Goal: Task Accomplishment & Management: Manage account settings

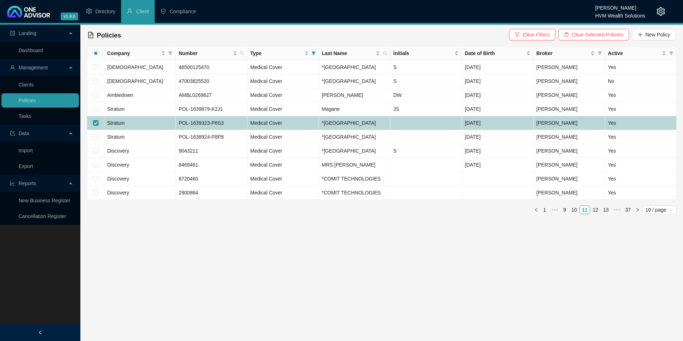
click at [130, 130] on td "Stratum" at bounding box center [139, 123] width 71 height 14
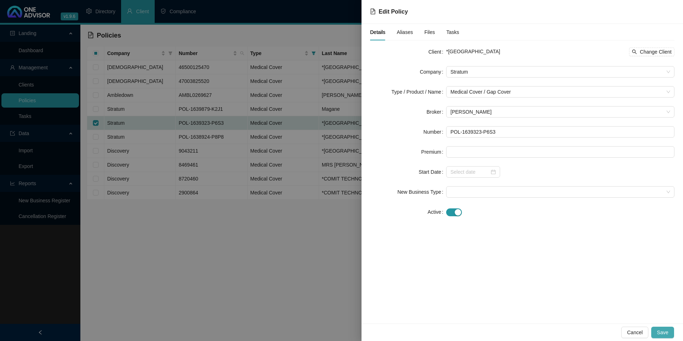
click at [661, 326] on button "Save" at bounding box center [662, 331] width 23 height 11
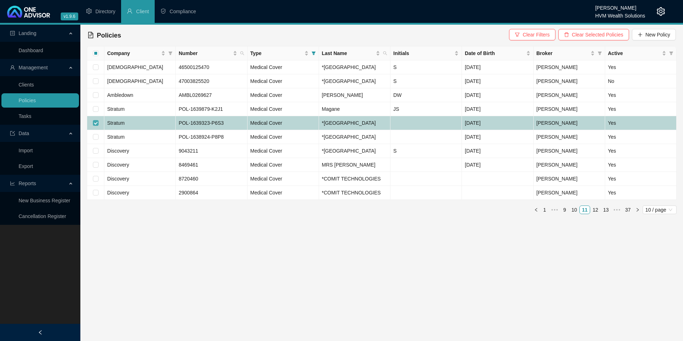
click at [95, 126] on input "checkbox" at bounding box center [96, 123] width 6 height 6
checkbox input "false"
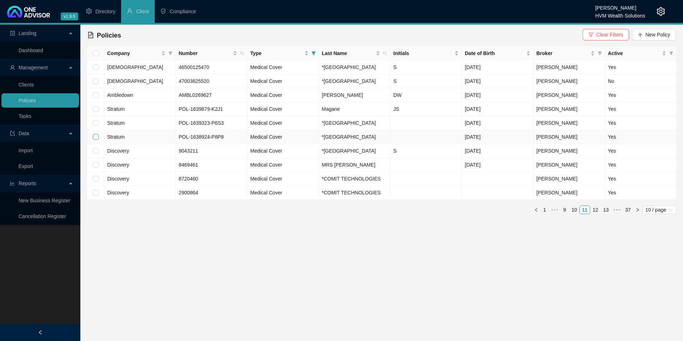
click at [94, 140] on input "checkbox" at bounding box center [96, 137] width 6 height 6
checkbox input "true"
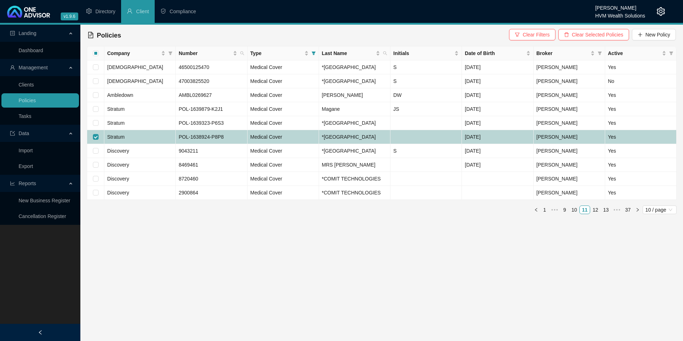
click at [150, 144] on td "Stratum" at bounding box center [139, 137] width 71 height 14
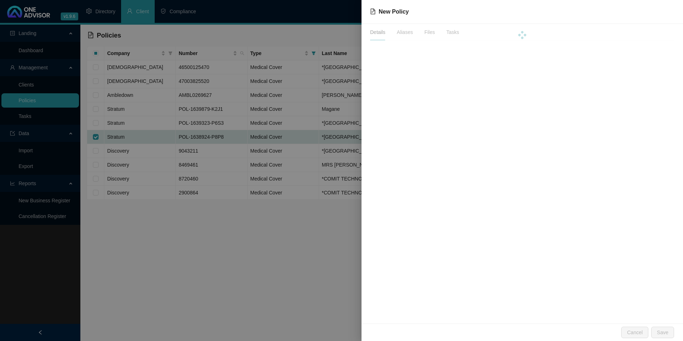
click at [151, 152] on div at bounding box center [341, 170] width 683 height 341
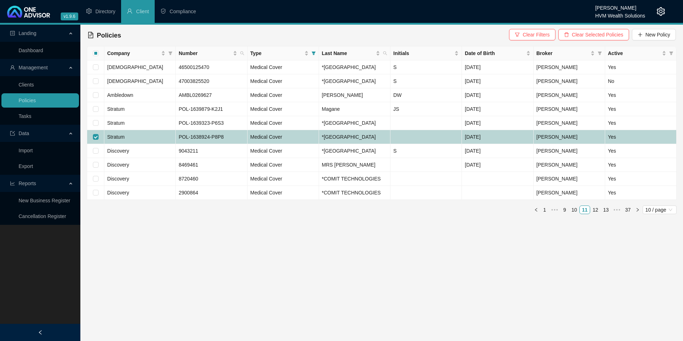
click at [162, 144] on td "Stratum" at bounding box center [139, 137] width 71 height 14
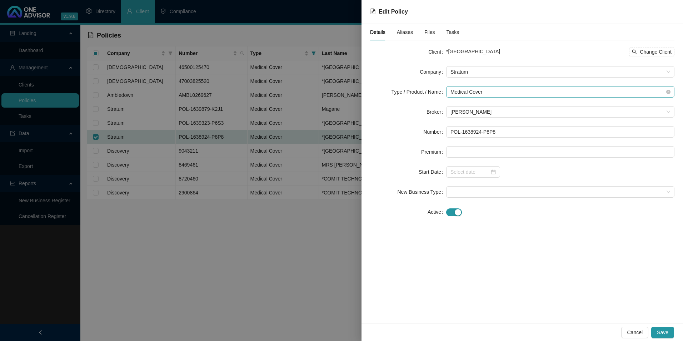
click at [504, 91] on span "Medical Cover" at bounding box center [560, 91] width 220 height 11
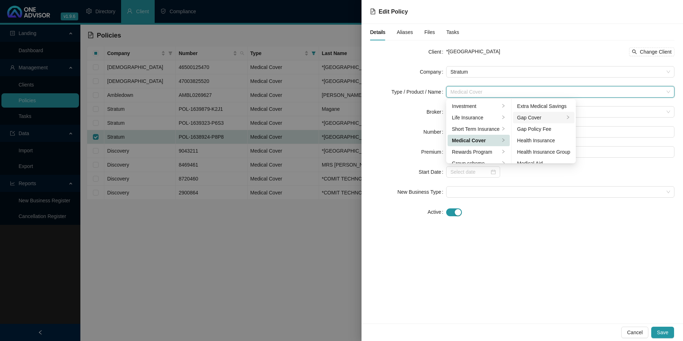
click at [546, 119] on div "Gap Cover" at bounding box center [540, 118] width 47 height 8
click at [537, 254] on div "Details Aliases Files Tasks Client *Kwadakuza Private Hospital Change Client Co…" at bounding box center [521, 173] width 321 height 299
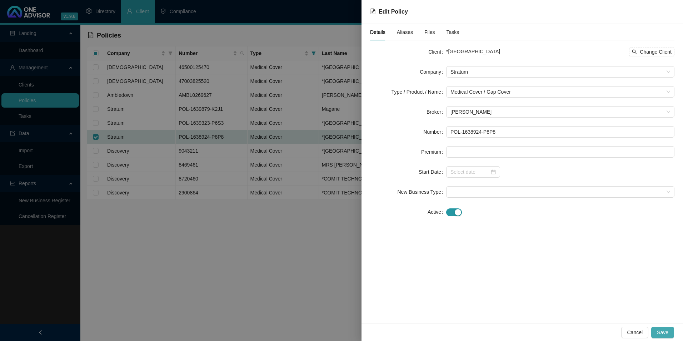
click at [663, 331] on span "Save" at bounding box center [662, 332] width 11 height 8
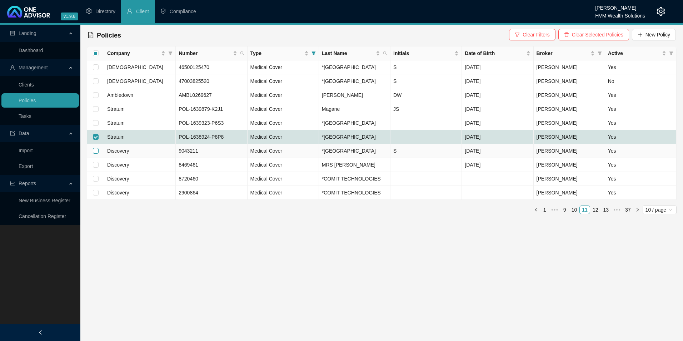
click at [96, 154] on input "checkbox" at bounding box center [96, 151] width 6 height 6
checkbox input "true"
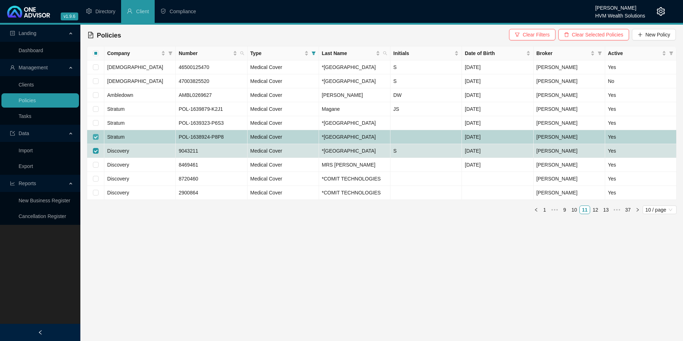
click at [95, 140] on input "checkbox" at bounding box center [96, 137] width 6 height 6
checkbox input "false"
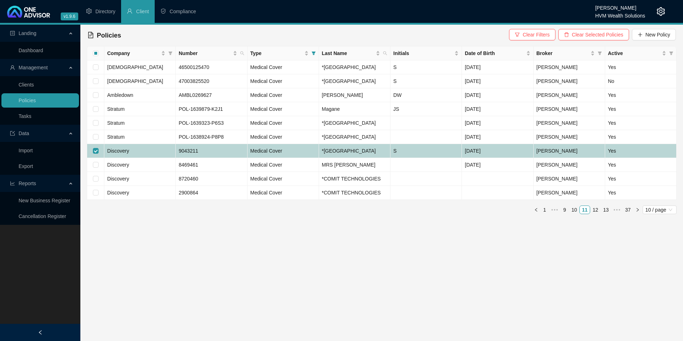
click at [140, 158] on td "Discovery" at bounding box center [139, 151] width 71 height 14
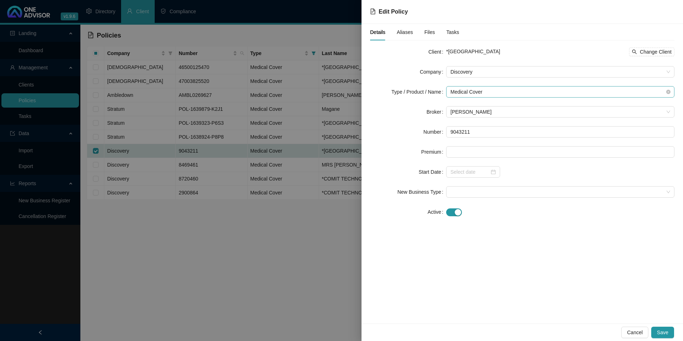
click at [519, 92] on span "Medical Cover" at bounding box center [560, 91] width 220 height 11
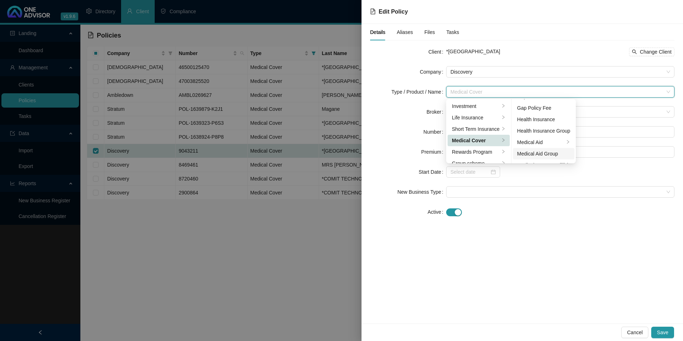
scroll to position [41, 0]
click at [544, 133] on div "Medical Aid Group" at bounding box center [543, 133] width 53 height 8
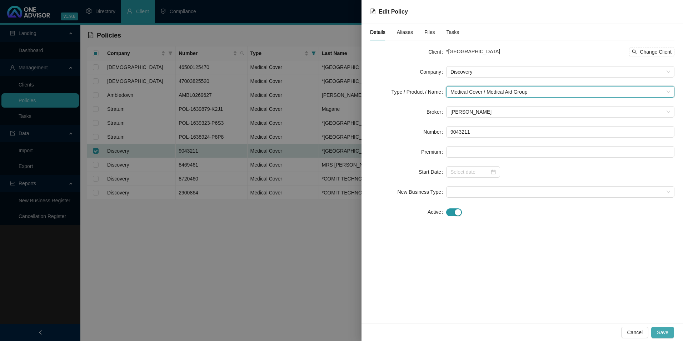
click at [665, 334] on span "Save" at bounding box center [662, 332] width 11 height 8
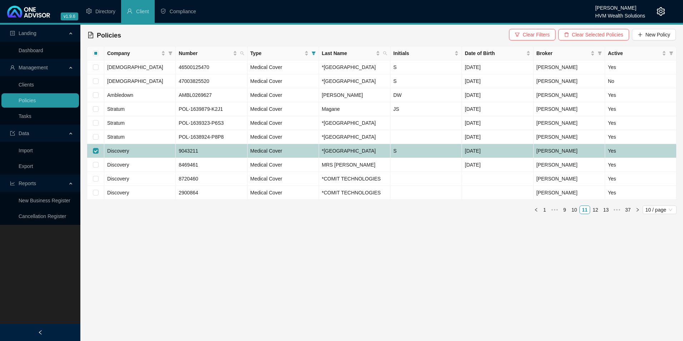
click at [152, 158] on td "Discovery" at bounding box center [139, 151] width 71 height 14
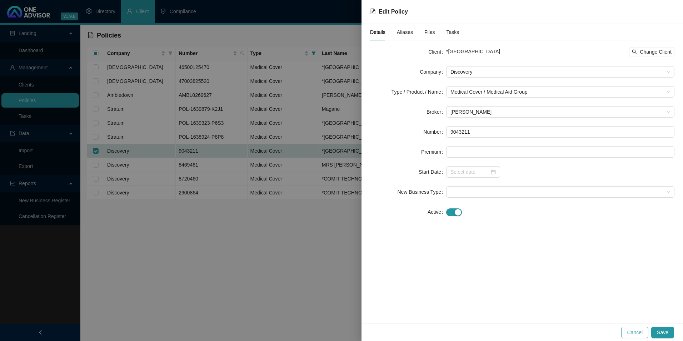
click at [637, 333] on span "Cancel" at bounding box center [635, 332] width 16 height 8
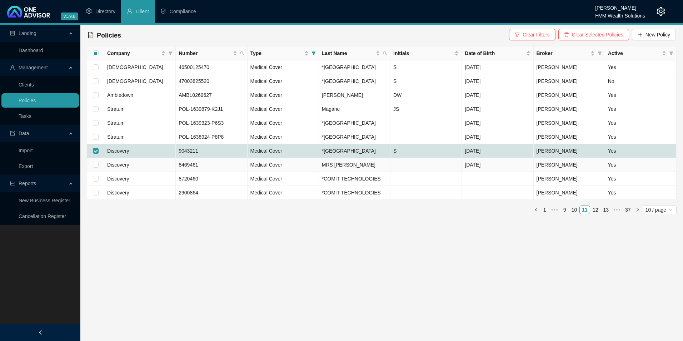
click at [151, 172] on td "Discovery" at bounding box center [139, 165] width 71 height 14
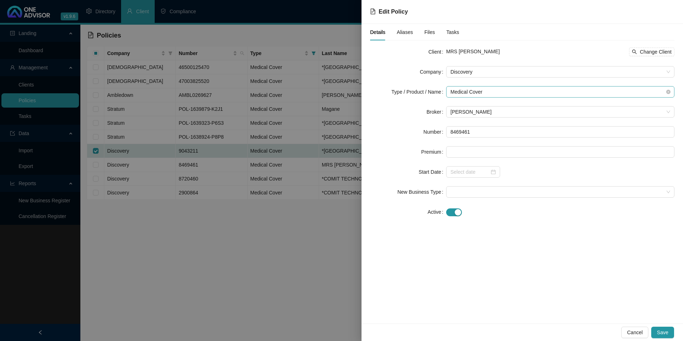
click at [539, 90] on span "Medical Cover" at bounding box center [560, 91] width 220 height 11
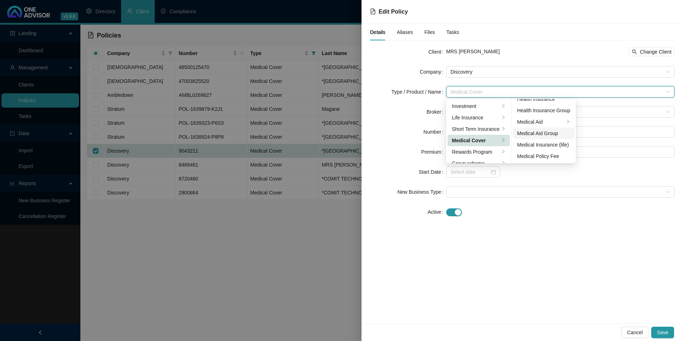
click at [538, 134] on div "Medical Aid Group" at bounding box center [543, 133] width 53 height 8
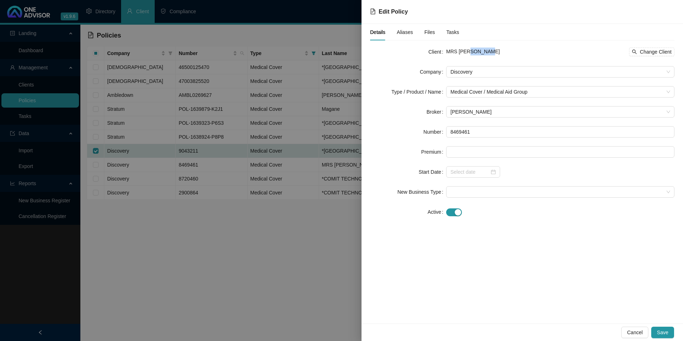
drag, startPoint x: 490, startPoint y: 51, endPoint x: 465, endPoint y: 48, distance: 26.0
click at [465, 48] on div "MRS PB NGUBANE Change Client" at bounding box center [560, 51] width 228 height 9
copy span "NGUBANE"
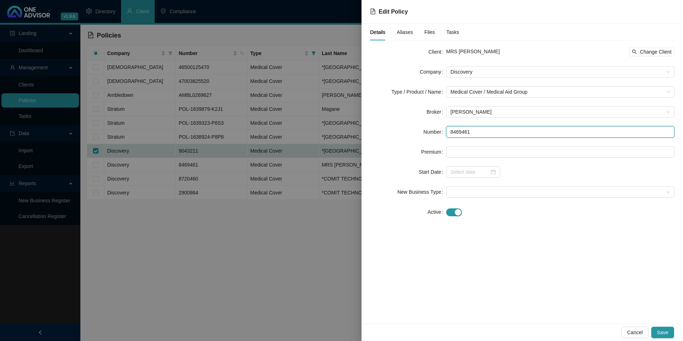
drag, startPoint x: 495, startPoint y: 130, endPoint x: 446, endPoint y: 134, distance: 49.0
click at [446, 134] on div "Number 8469461" at bounding box center [522, 131] width 304 height 11
click at [630, 333] on span "Cancel" at bounding box center [635, 332] width 16 height 8
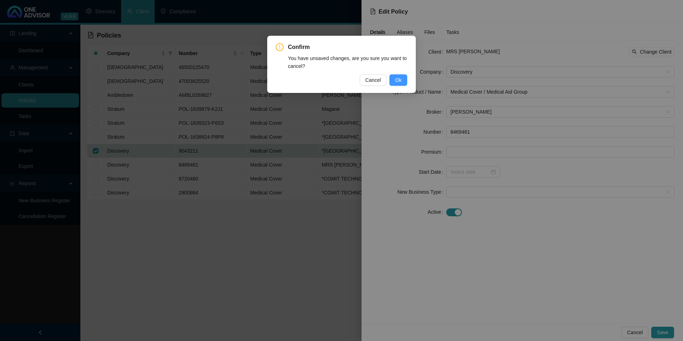
click at [396, 80] on span "Ok" at bounding box center [398, 80] width 6 height 8
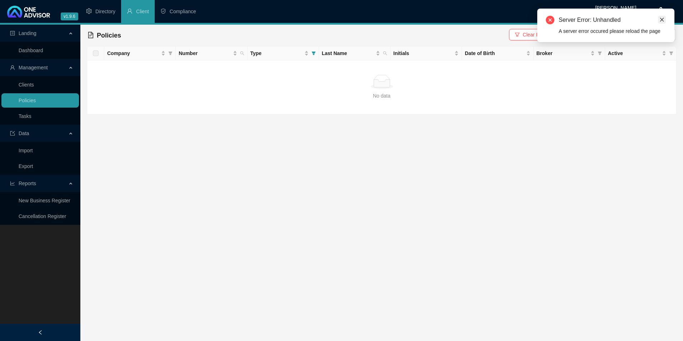
click at [660, 17] on link "Close" at bounding box center [662, 20] width 8 height 8
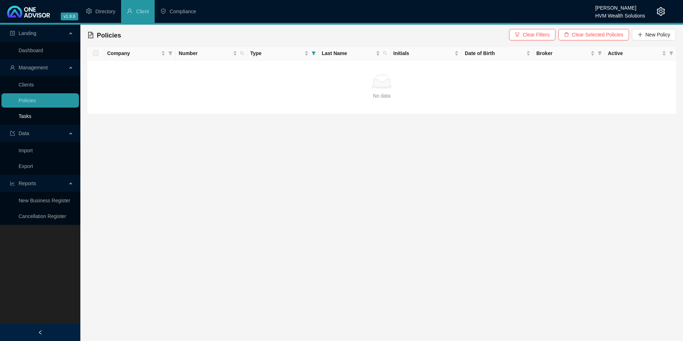
click at [31, 115] on link "Tasks" at bounding box center [25, 116] width 13 height 6
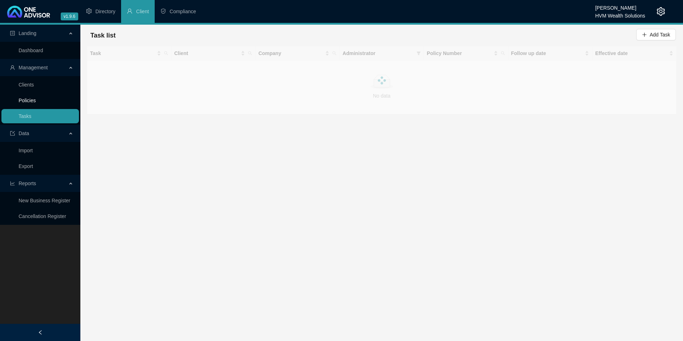
click at [36, 101] on link "Policies" at bounding box center [27, 100] width 17 height 6
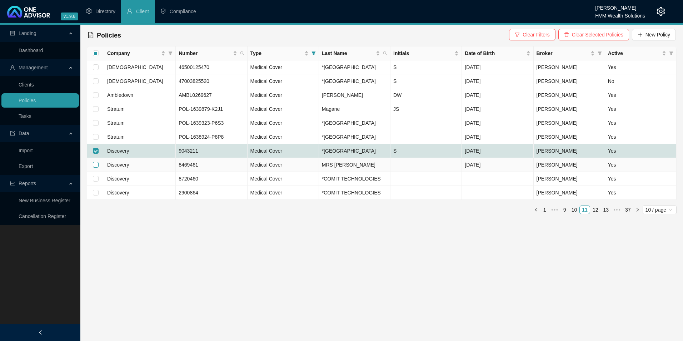
click at [97, 167] on input "checkbox" at bounding box center [96, 165] width 6 height 6
checkbox input "true"
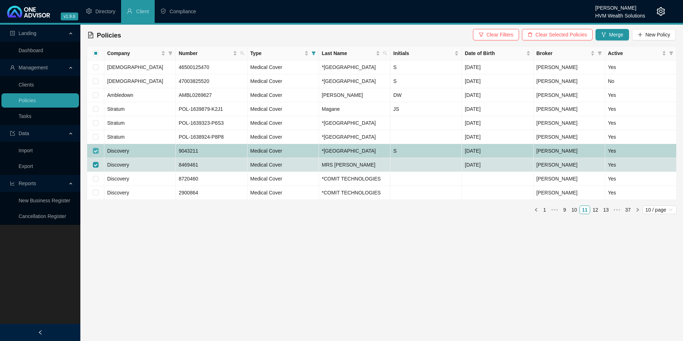
click at [96, 154] on input "checkbox" at bounding box center [96, 151] width 6 height 6
checkbox input "false"
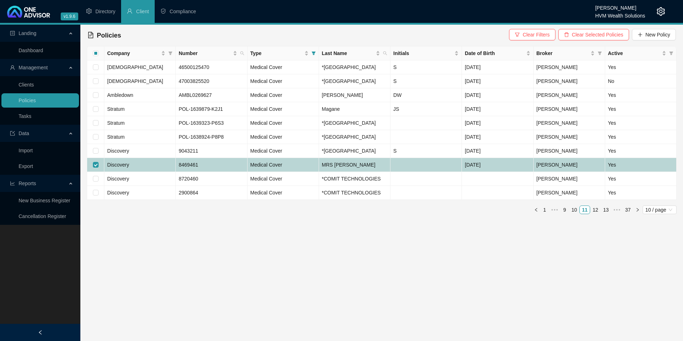
click at [216, 172] on td "8469461" at bounding box center [211, 165] width 71 height 14
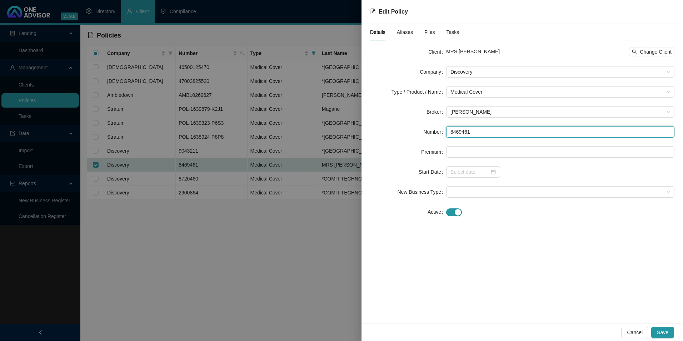
drag, startPoint x: 472, startPoint y: 133, endPoint x: 451, endPoint y: 134, distance: 21.1
click at [451, 134] on input "8469461" at bounding box center [560, 131] width 228 height 11
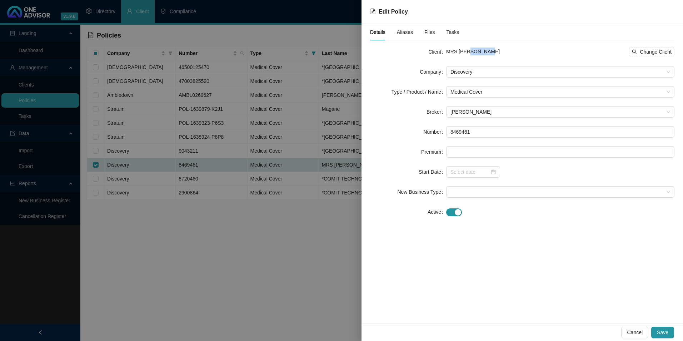
drag, startPoint x: 493, startPoint y: 54, endPoint x: 465, endPoint y: 51, distance: 27.6
click at [465, 51] on div "MRS PB NGUBANE Change Client" at bounding box center [560, 51] width 228 height 9
copy span "NGUBANE"
click at [486, 271] on div "Details Aliases Files Tasks Client MRS PB NGUBANE Change Client Company Discove…" at bounding box center [521, 173] width 321 height 299
click at [634, 334] on span "Cancel" at bounding box center [635, 332] width 16 height 8
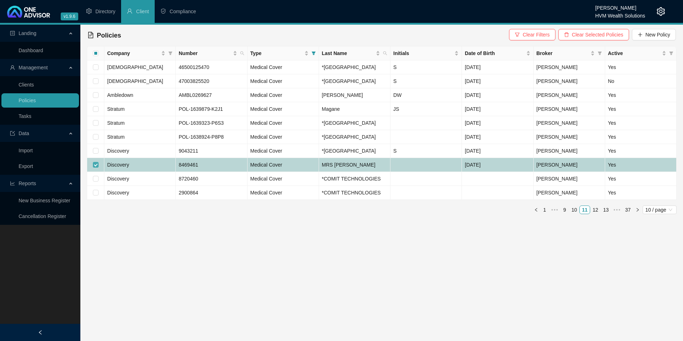
click at [94, 167] on input "checkbox" at bounding box center [96, 165] width 6 height 6
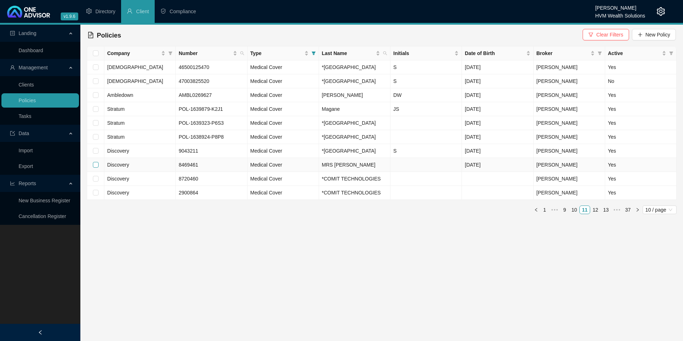
click at [94, 167] on input "checkbox" at bounding box center [96, 165] width 6 height 6
checkbox input "true"
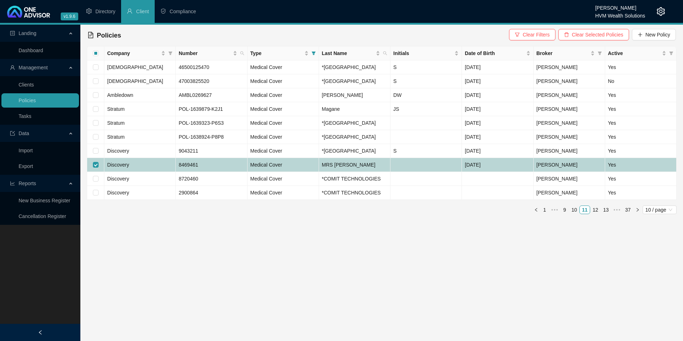
click at [114, 167] on span "Discovery" at bounding box center [118, 165] width 22 height 6
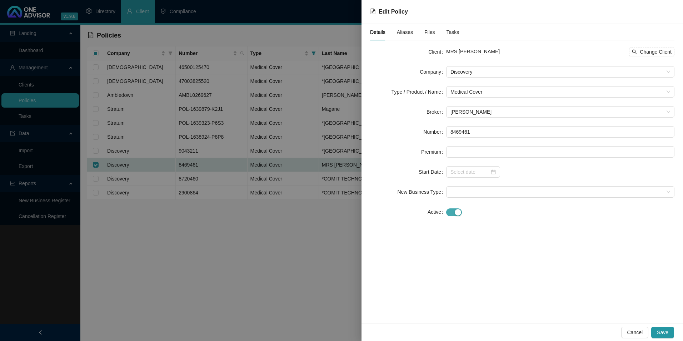
click at [458, 211] on div "button" at bounding box center [458, 212] width 6 height 6
click at [472, 230] on input at bounding box center [469, 232] width 39 height 8
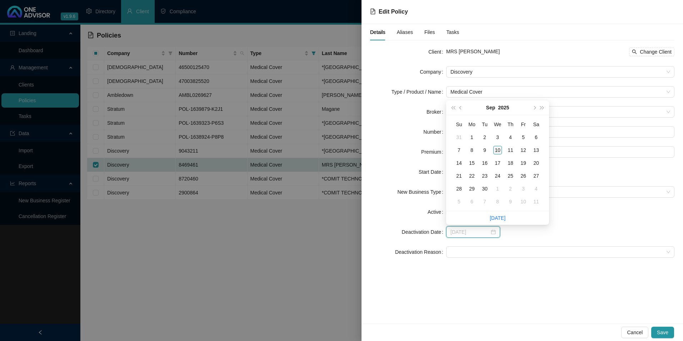
type input "2025-09-10"
click at [496, 147] on div "10" at bounding box center [497, 150] width 9 height 9
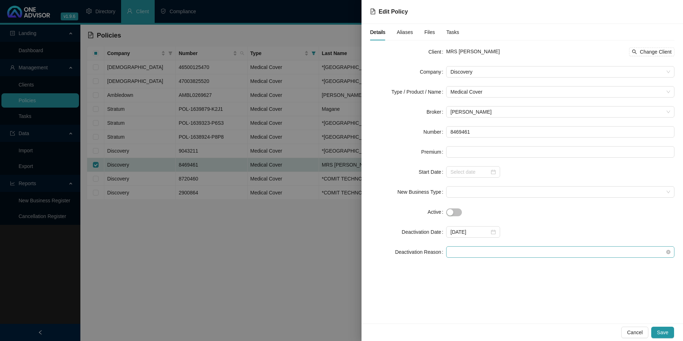
click at [466, 251] on span at bounding box center [560, 251] width 220 height 11
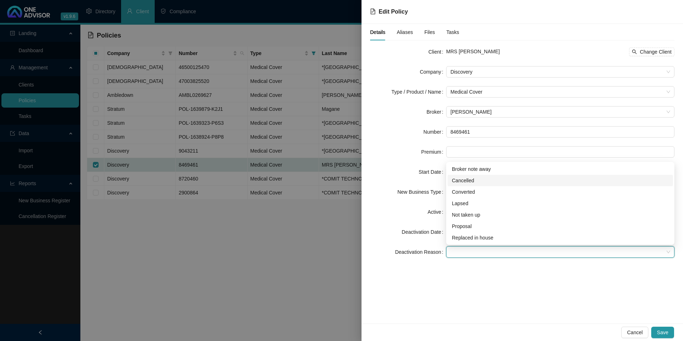
click at [477, 178] on div "Cancelled" at bounding box center [560, 180] width 217 height 8
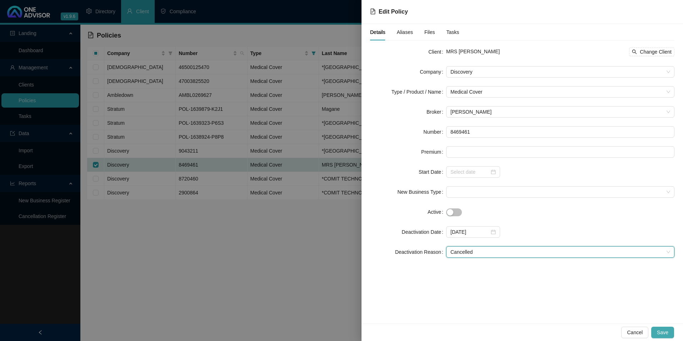
click at [668, 332] on button "Save" at bounding box center [662, 331] width 23 height 11
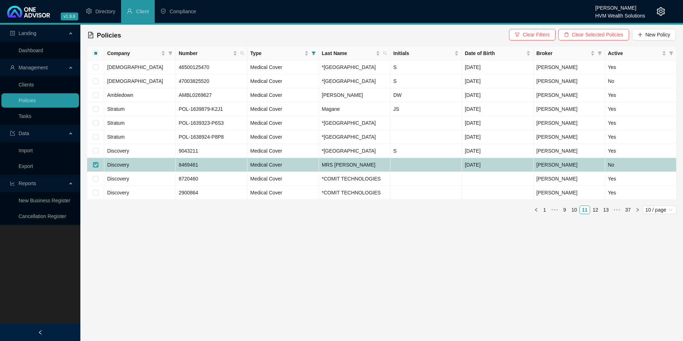
click at [96, 167] on input "checkbox" at bounding box center [96, 165] width 6 height 6
checkbox input "false"
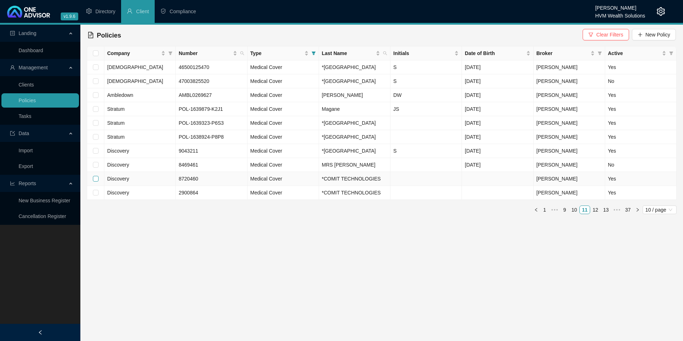
click at [94, 181] on input "checkbox" at bounding box center [96, 179] width 6 height 6
checkbox input "true"
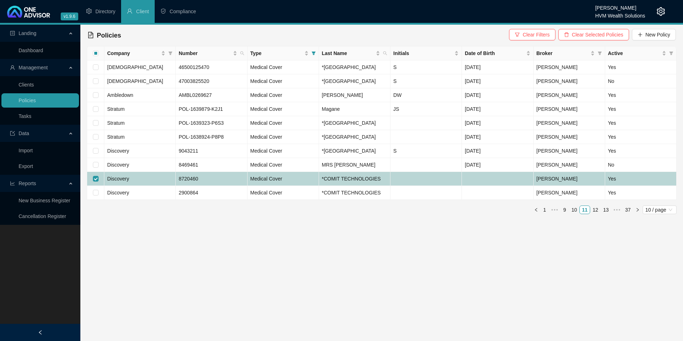
click at [156, 186] on td "Discovery" at bounding box center [139, 179] width 71 height 14
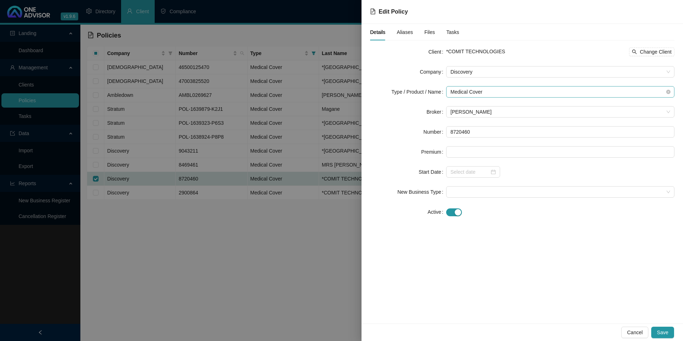
click at [496, 92] on span "Medical Cover" at bounding box center [560, 91] width 220 height 11
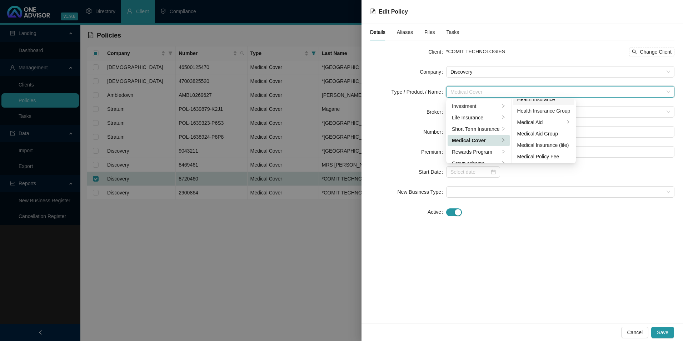
scroll to position [41, 0]
click at [539, 133] on div "Medical Aid Group" at bounding box center [543, 133] width 53 height 8
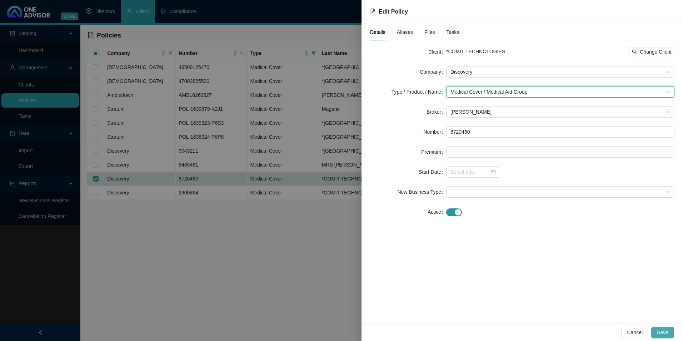
click at [665, 330] on span "Save" at bounding box center [662, 332] width 11 height 8
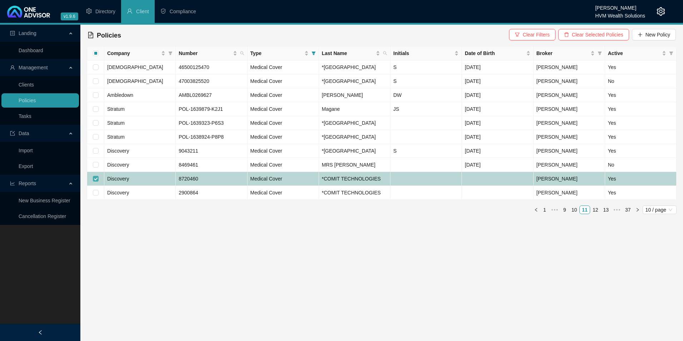
click at [96, 181] on input "checkbox" at bounding box center [96, 179] width 6 height 6
checkbox input "false"
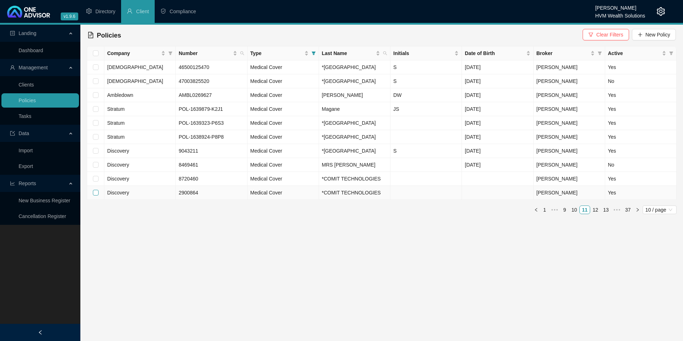
click at [95, 195] on input "checkbox" at bounding box center [96, 193] width 6 height 6
checkbox input "true"
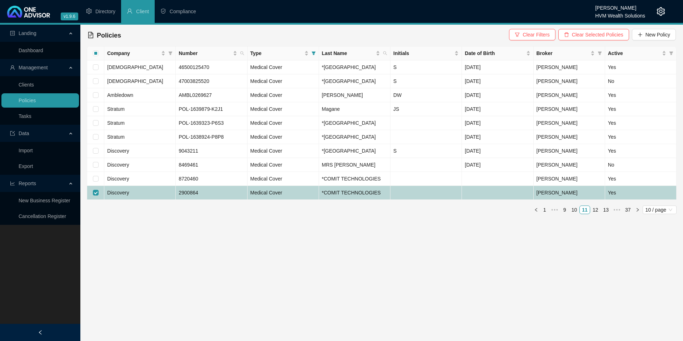
click at [155, 200] on td "Discovery" at bounding box center [139, 193] width 71 height 14
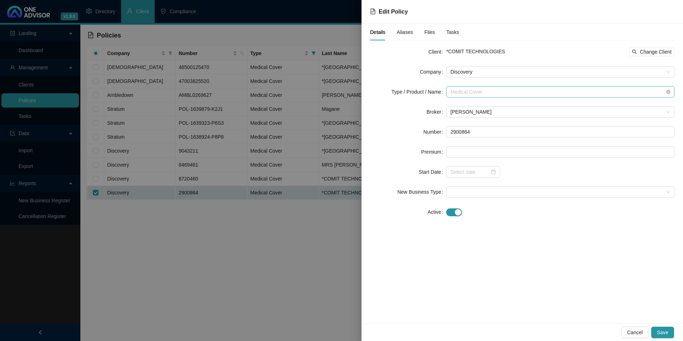
click at [514, 95] on span "Medical Cover" at bounding box center [560, 91] width 220 height 11
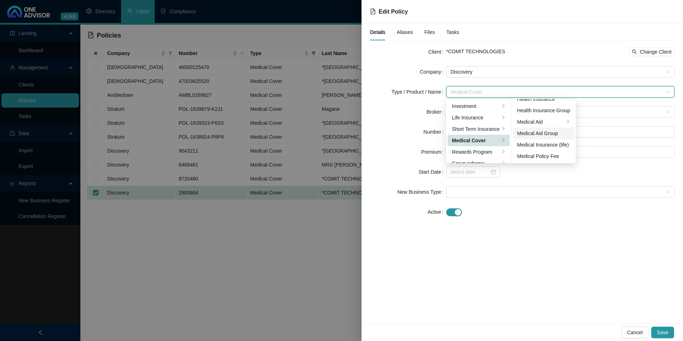
click at [537, 134] on div "Medical Aid Group" at bounding box center [543, 133] width 53 height 8
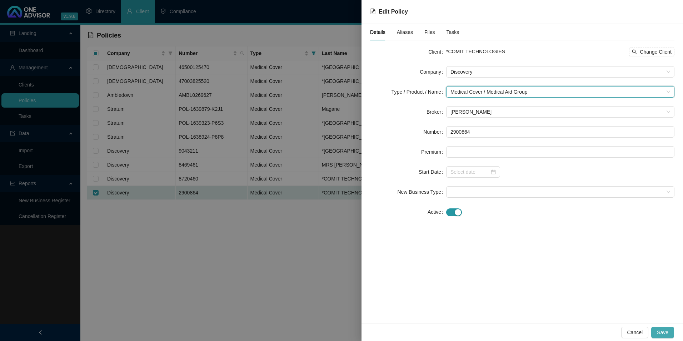
click at [667, 335] on span "Save" at bounding box center [662, 332] width 11 height 8
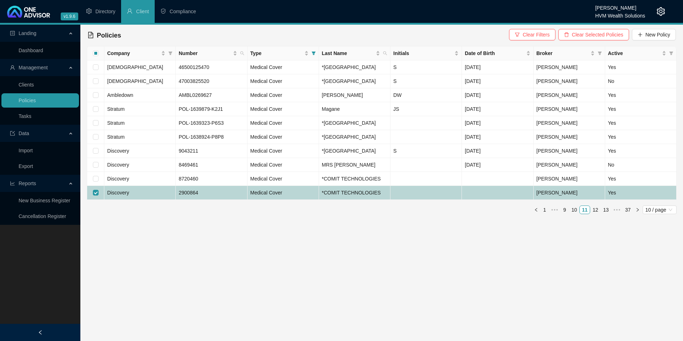
click at [126, 195] on span "Discovery" at bounding box center [118, 193] width 22 height 6
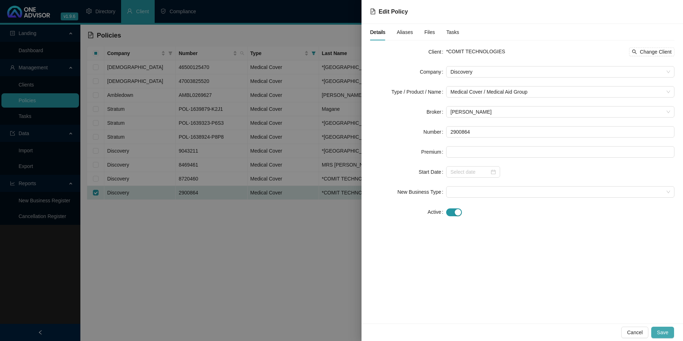
click at [665, 334] on span "Save" at bounding box center [662, 332] width 11 height 8
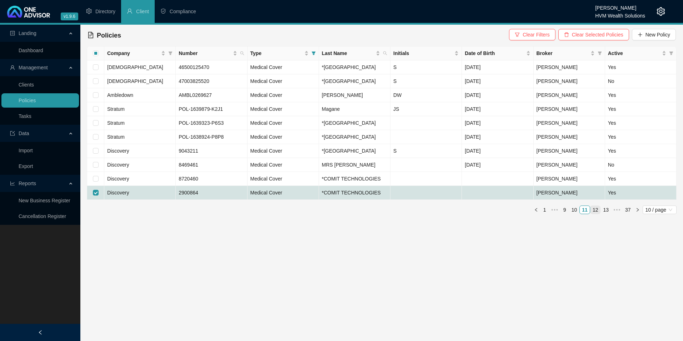
click at [599, 214] on link "12" at bounding box center [595, 210] width 10 height 8
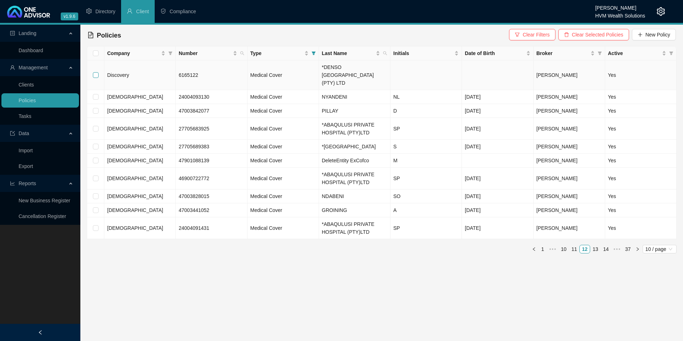
click at [95, 72] on input "checkbox" at bounding box center [96, 75] width 6 height 6
checkbox input "true"
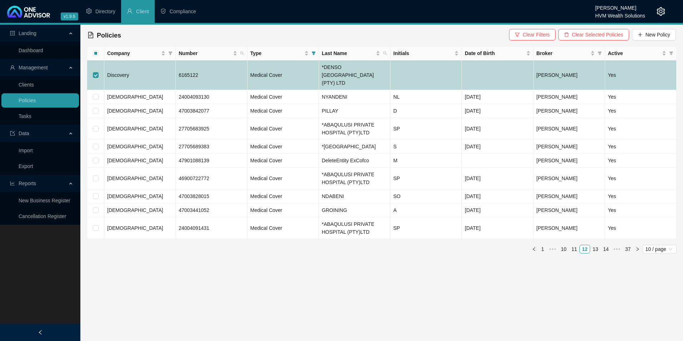
click at [131, 73] on td "Discovery" at bounding box center [139, 75] width 71 height 30
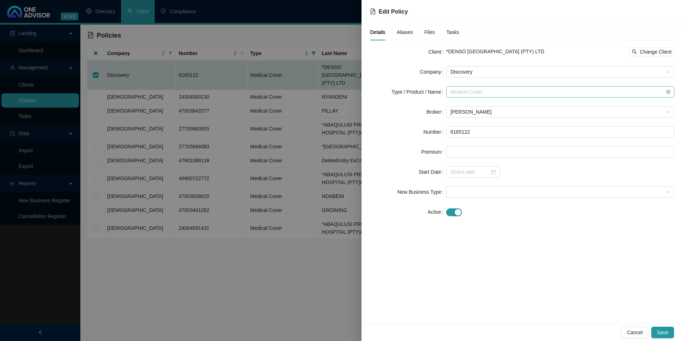
click at [505, 91] on span "Medical Cover" at bounding box center [560, 91] width 220 height 11
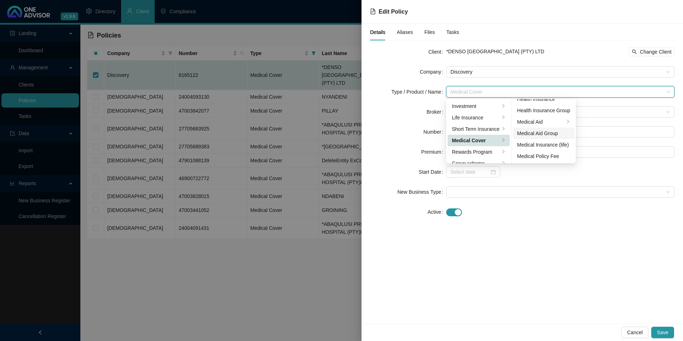
click at [535, 132] on div "Medical Aid Group" at bounding box center [543, 133] width 53 height 8
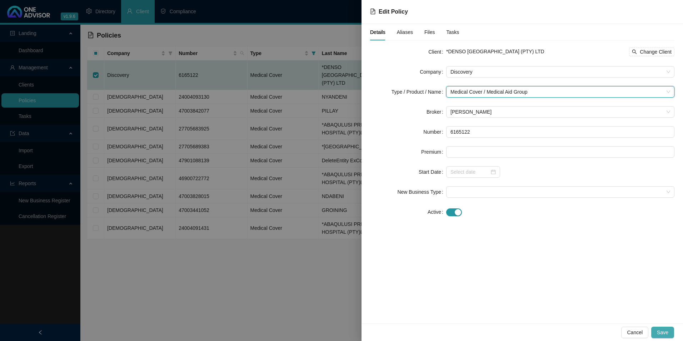
click at [665, 335] on span "Save" at bounding box center [662, 332] width 11 height 8
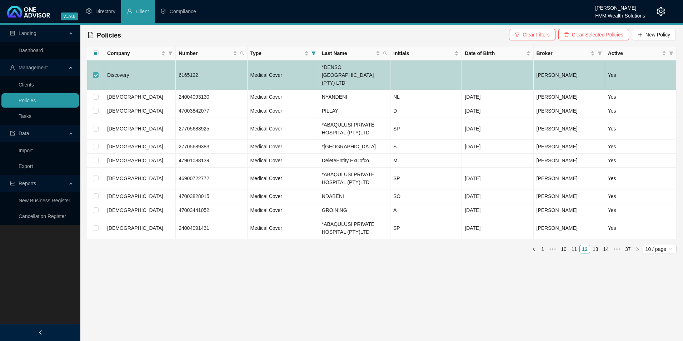
click at [94, 72] on input "checkbox" at bounding box center [96, 75] width 6 height 6
checkbox input "false"
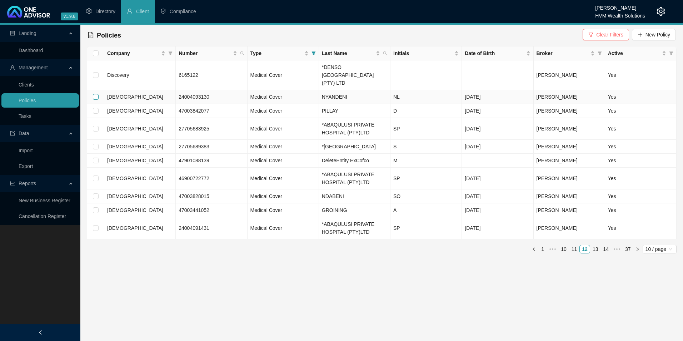
click at [93, 94] on input "checkbox" at bounding box center [96, 97] width 6 height 6
checkbox input "true"
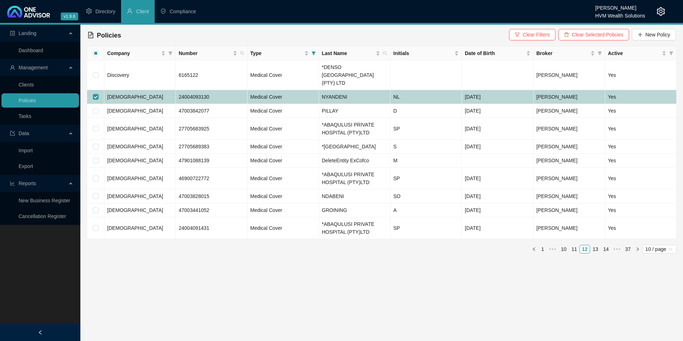
click at [157, 90] on td "[DEMOGRAPHIC_DATA]" at bounding box center [139, 97] width 71 height 14
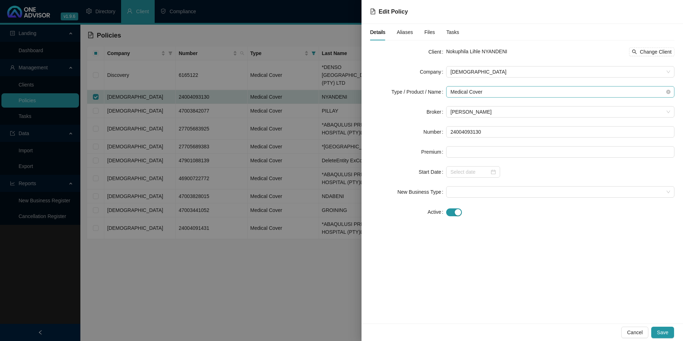
click at [491, 92] on span "Medical Cover" at bounding box center [560, 91] width 220 height 11
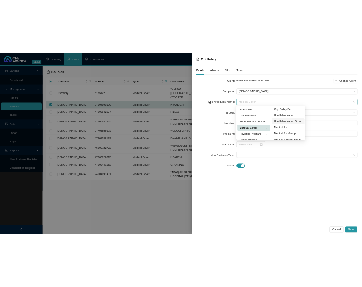
scroll to position [36, 0]
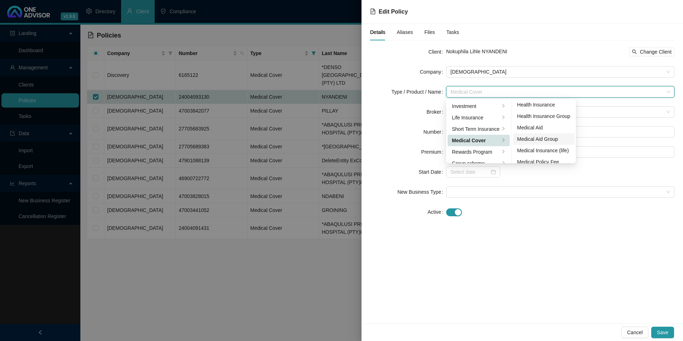
click at [547, 140] on div "Medical Aid Group" at bounding box center [543, 139] width 53 height 8
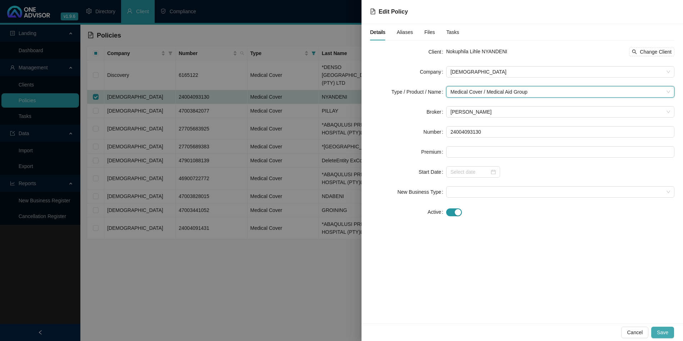
click at [670, 330] on button "Save" at bounding box center [662, 331] width 23 height 11
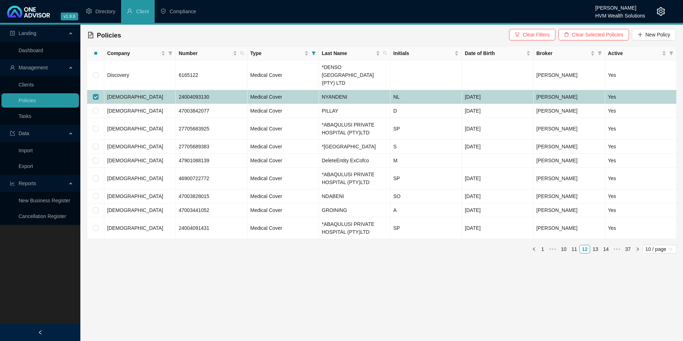
click at [137, 91] on td "[DEMOGRAPHIC_DATA]" at bounding box center [139, 97] width 71 height 14
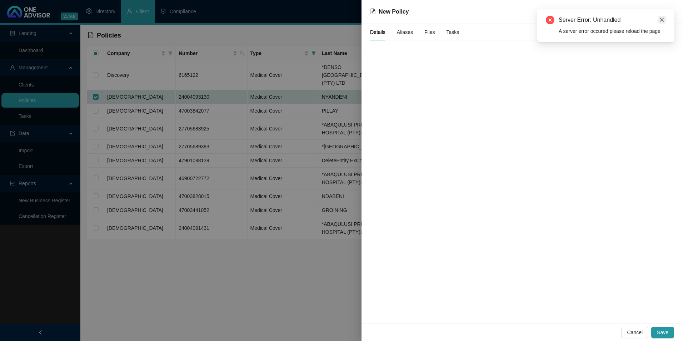
click at [661, 17] on icon "close" at bounding box center [661, 19] width 5 height 5
click at [633, 333] on span "Cancel" at bounding box center [635, 332] width 16 height 8
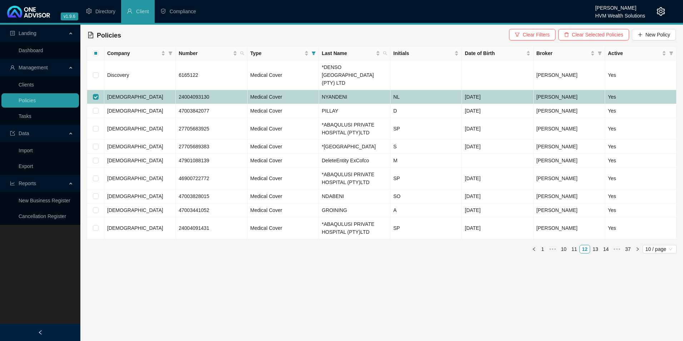
click at [142, 90] on td "[DEMOGRAPHIC_DATA]" at bounding box center [139, 97] width 71 height 14
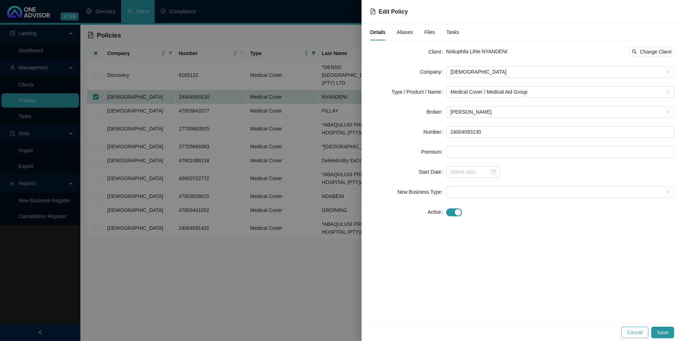
click at [644, 332] on button "Cancel" at bounding box center [634, 331] width 27 height 11
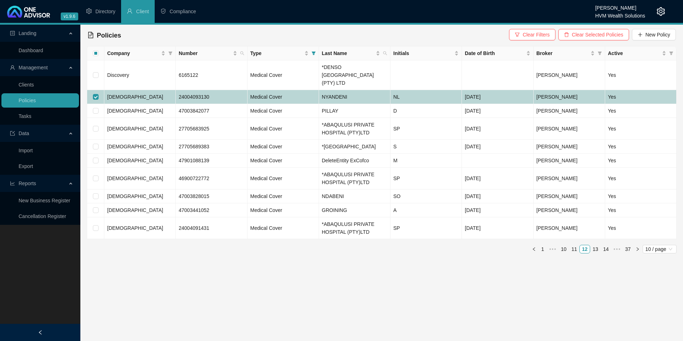
click at [361, 90] on td "NYANDENI" at bounding box center [354, 97] width 71 height 14
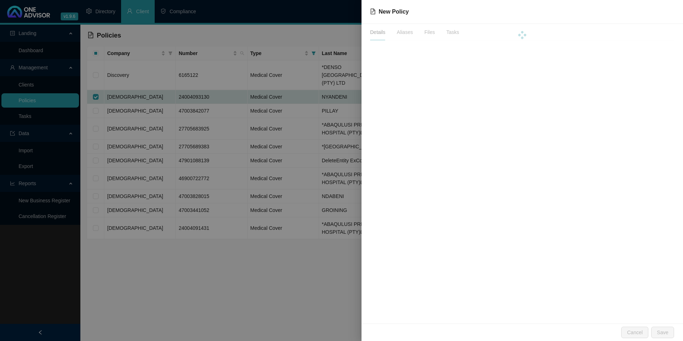
click at [361, 89] on div at bounding box center [341, 170] width 683 height 341
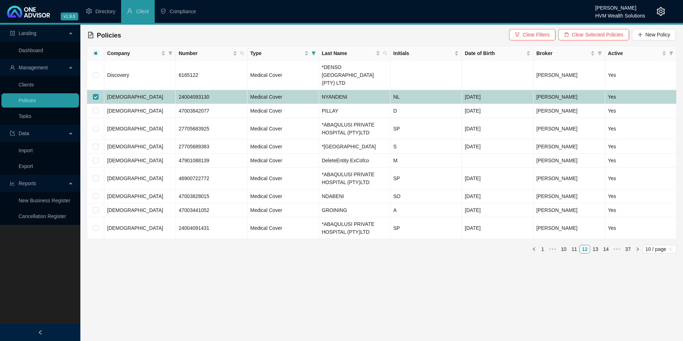
click at [140, 90] on td "[DEMOGRAPHIC_DATA]" at bounding box center [139, 97] width 71 height 14
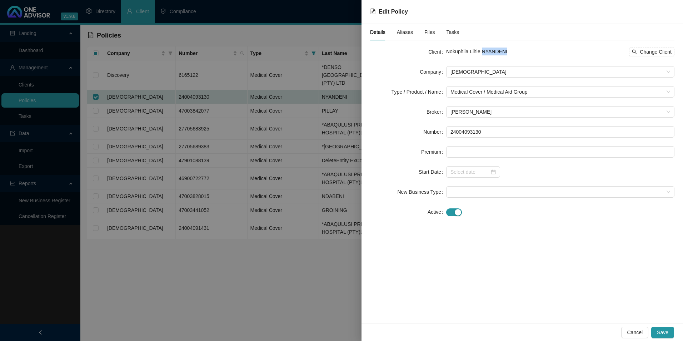
drag, startPoint x: 506, startPoint y: 51, endPoint x: 481, endPoint y: 52, distance: 25.0
click at [481, 52] on div "Nokuphila Lihle NYANDENI Change Client" at bounding box center [560, 51] width 228 height 9
copy span "NYANDENI"
click at [663, 51] on span "Change Client" at bounding box center [656, 52] width 32 height 8
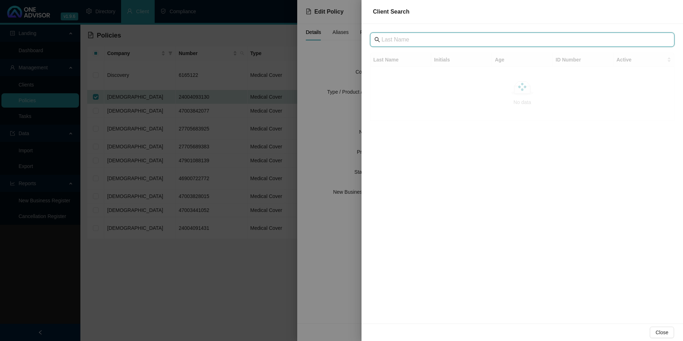
click at [439, 40] on input "text" at bounding box center [522, 39] width 283 height 9
paste input "Abaqulusi Private Hospital"
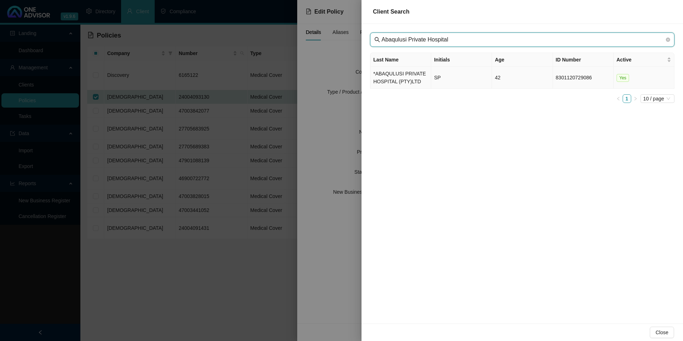
type input "Abaqulusi Private Hospital"
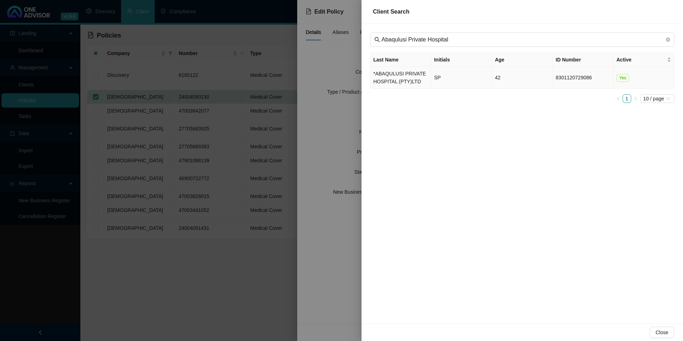
click at [399, 85] on td "*ABAQULUSI PRIVATE HOSPITAL (PTY)LTD" at bounding box center [400, 78] width 61 height 22
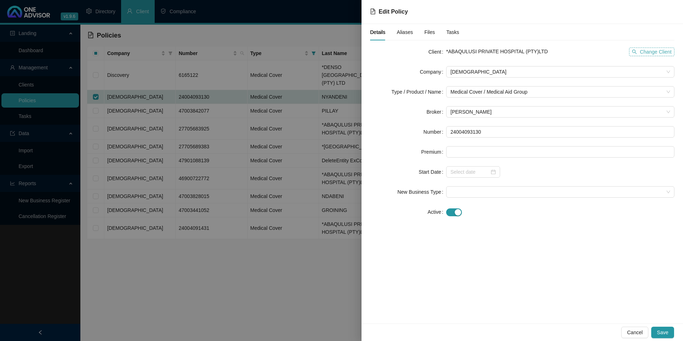
click at [648, 53] on span "Change Client" at bounding box center [656, 52] width 32 height 8
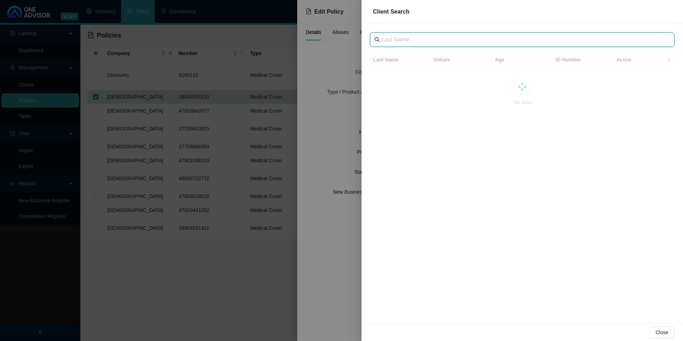
paste input "Abaqulusi Private Hospital"
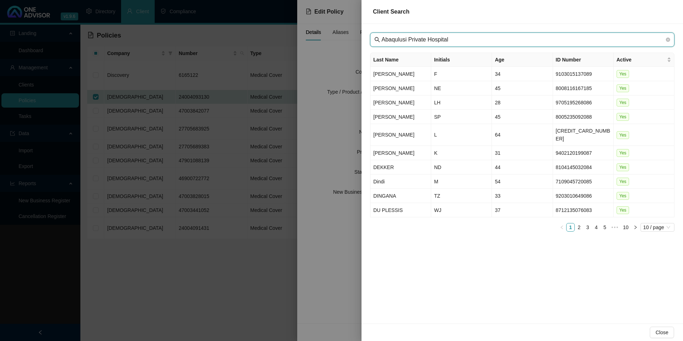
click at [458, 41] on input "Abaqulusi Private Hospital" at bounding box center [522, 39] width 283 height 9
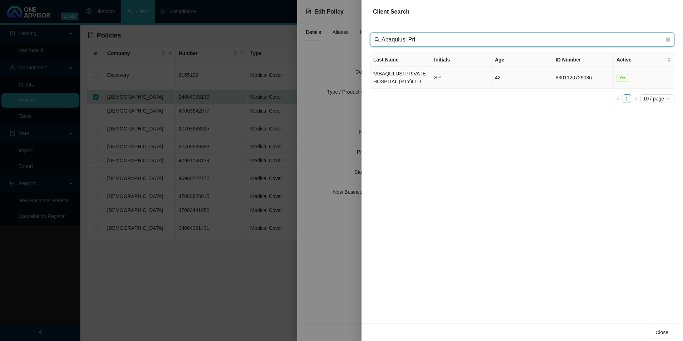
type input "Abaqulusi Pri"
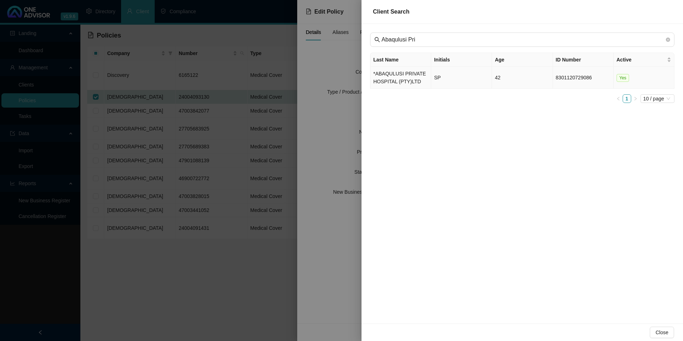
click at [394, 79] on td "*ABAQULUSI PRIVATE HOSPITAL (PTY)LTD" at bounding box center [400, 78] width 61 height 22
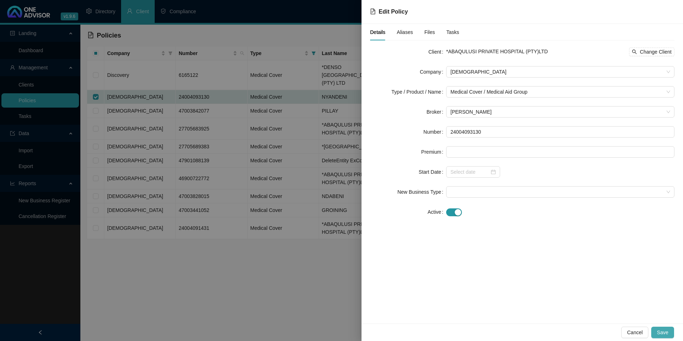
click at [667, 331] on span "Save" at bounding box center [662, 332] width 11 height 8
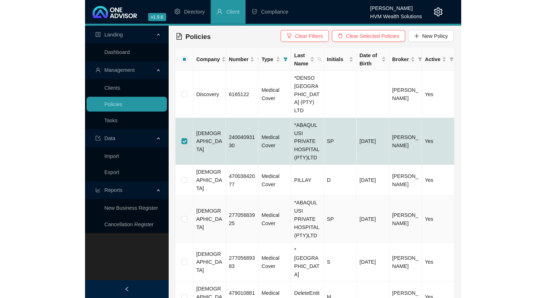
scroll to position [0, 0]
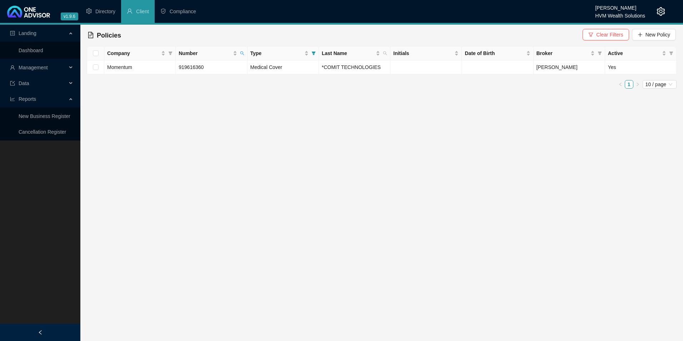
click at [47, 66] on span "Management" at bounding box center [33, 68] width 29 height 6
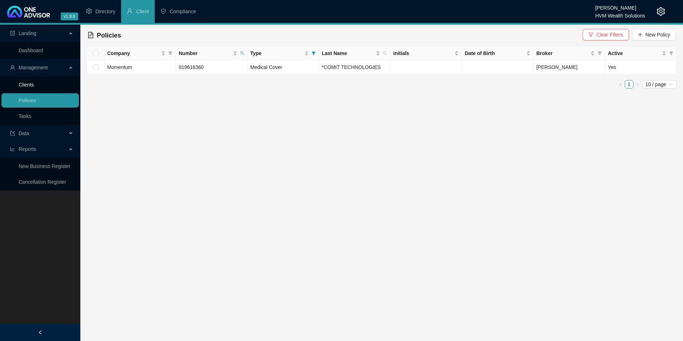
click at [34, 83] on link "Clients" at bounding box center [26, 85] width 15 height 6
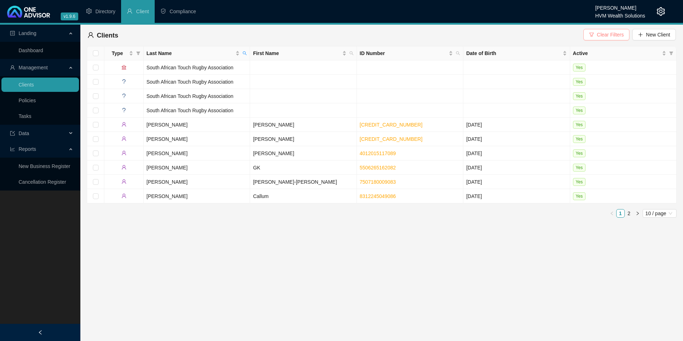
click at [607, 32] on span "Clear Filters" at bounding box center [610, 35] width 27 height 8
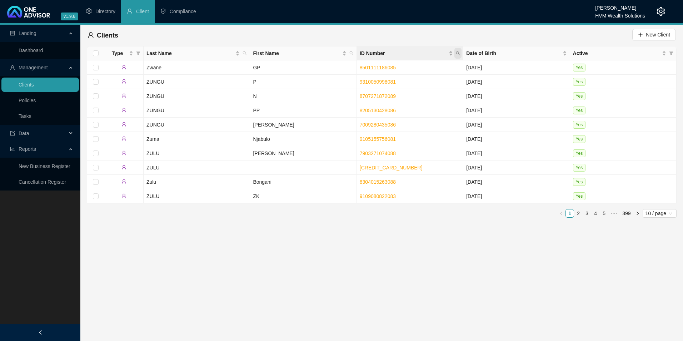
click at [458, 52] on icon "search" at bounding box center [458, 53] width 4 height 4
click at [397, 69] on input "7802155274089" at bounding box center [424, 68] width 67 height 11
type input "7802155274089"
click at [402, 82] on button "Search" at bounding box center [407, 81] width 32 height 9
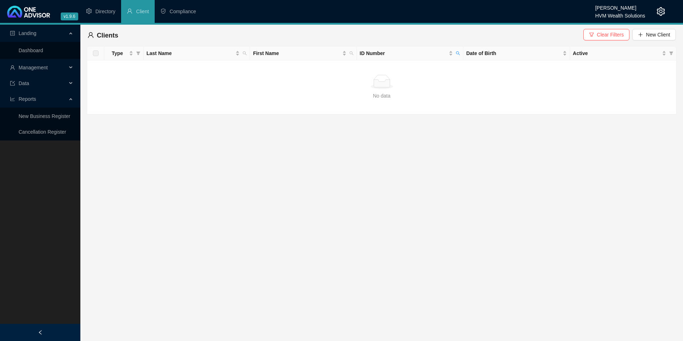
click at [615, 35] on span "Clear Filters" at bounding box center [610, 35] width 27 height 8
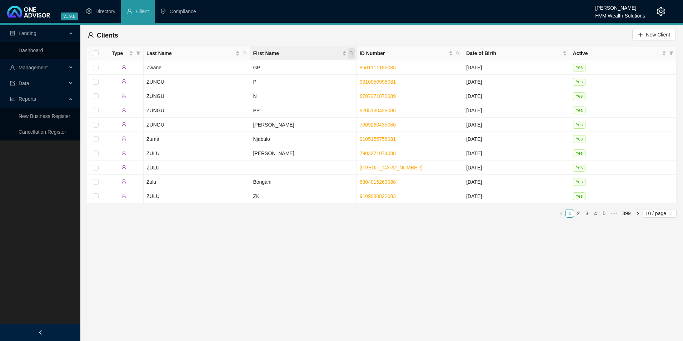
click at [351, 54] on icon "search" at bounding box center [351, 53] width 4 height 4
paste input "Evan Patrick"
click at [301, 70] on input "Evan Patrick" at bounding box center [318, 68] width 67 height 11
click at [346, 66] on input "Evan Patrick" at bounding box center [318, 68] width 67 height 11
type input "Evan Patrick"
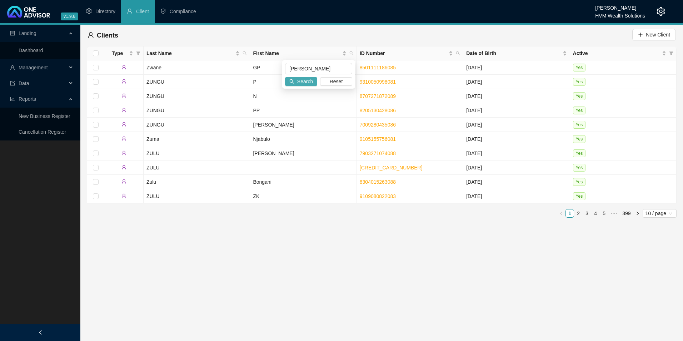
click at [308, 81] on span "Search" at bounding box center [305, 81] width 16 height 8
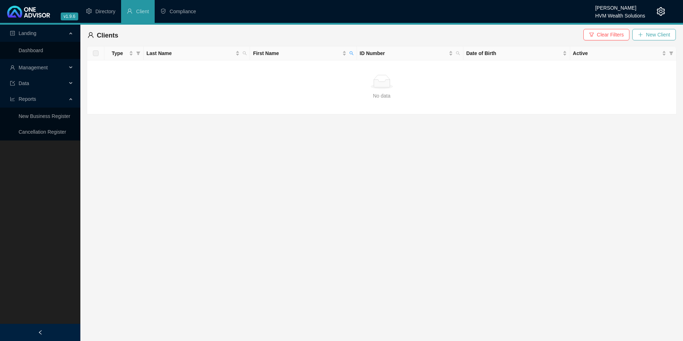
click at [656, 31] on span "New Client" at bounding box center [658, 35] width 24 height 8
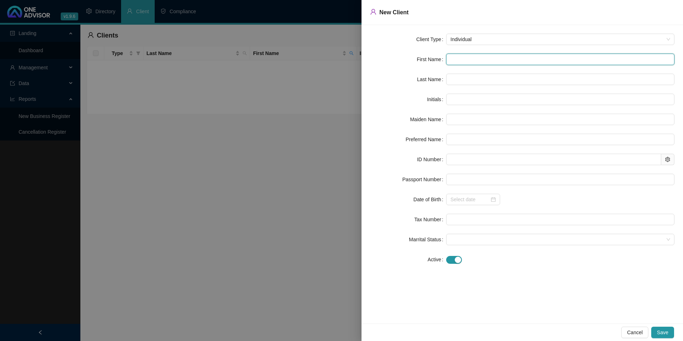
click at [462, 58] on input "text" at bounding box center [560, 59] width 228 height 11
paste input "Robson"
type input "Robson"
type input "R"
type input "Robson"
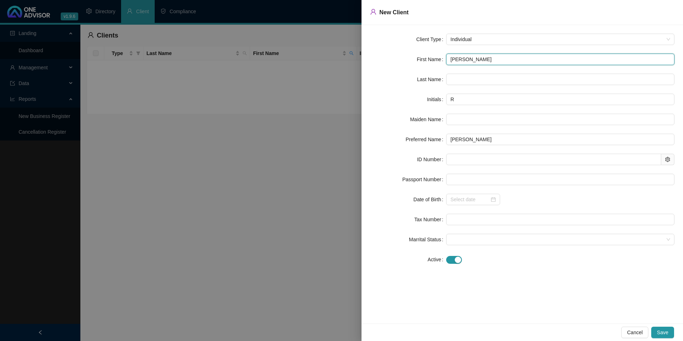
drag, startPoint x: 469, startPoint y: 59, endPoint x: 449, endPoint y: 63, distance: 20.0
click at [449, 63] on input "Robson" at bounding box center [560, 59] width 228 height 11
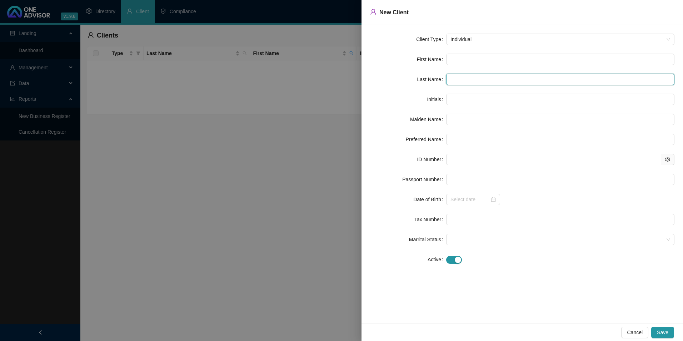
click at [454, 84] on input "text" at bounding box center [560, 79] width 228 height 11
paste input "Robson"
type input "Robson"
click at [490, 61] on input "text" at bounding box center [560, 59] width 228 height 11
paste input "Evan Patrick"
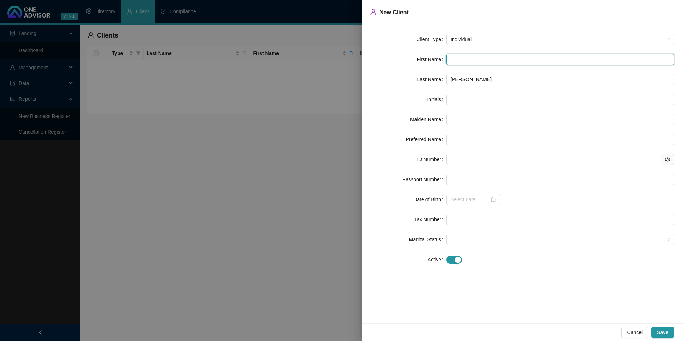
type input "Evan Patrick"
type input "P"
type input "Evan"
type input "Evan Patrick"
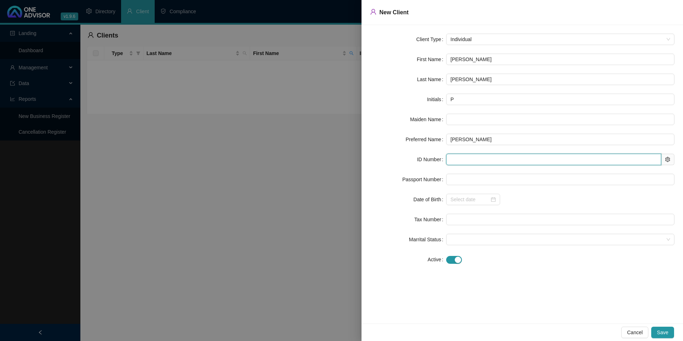
click at [463, 162] on input "text" at bounding box center [553, 159] width 215 height 11
paste input "7802155274089"
type input "7802155274089"
type input "1978-02-15"
type input "7802155274089"
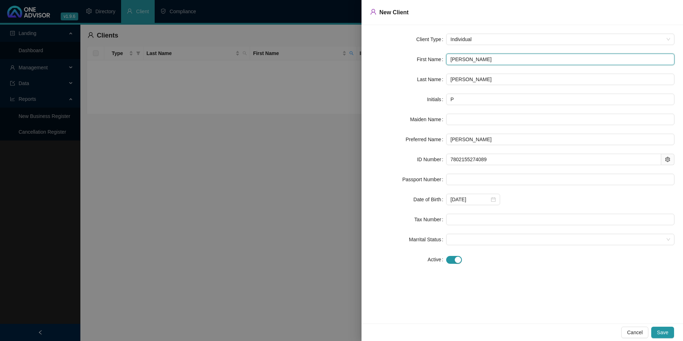
click at [461, 59] on input "Evan Patrick" at bounding box center [560, 59] width 228 height 11
type input "Evan Patrick"
type input "EP"
type input "Evan"
type input "Evan Patrick"
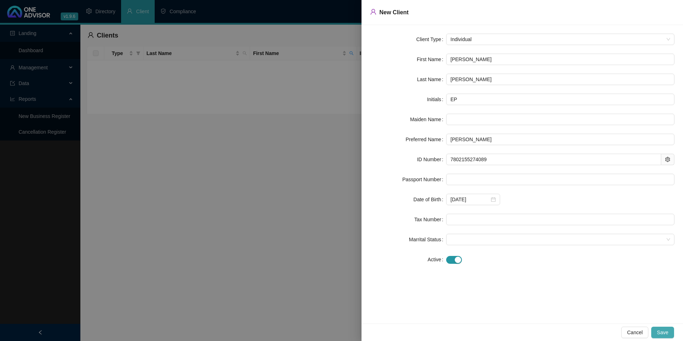
click at [665, 332] on span "Save" at bounding box center [662, 332] width 11 height 8
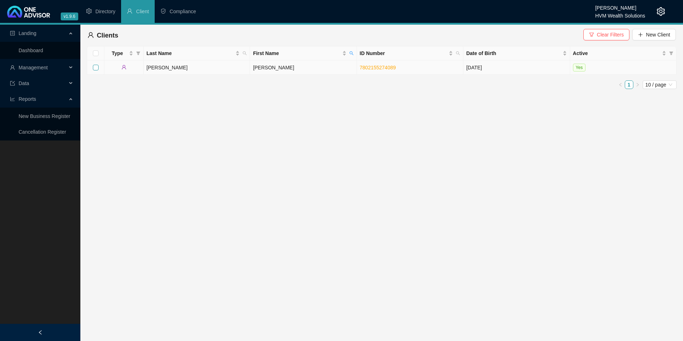
click at [96, 68] on input "checkbox" at bounding box center [96, 68] width 6 height 6
checkbox input "true"
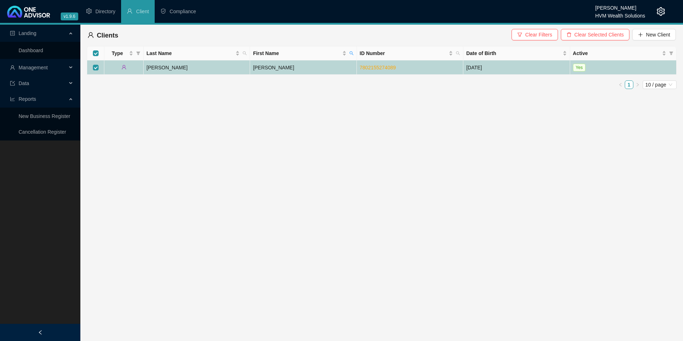
click at [160, 66] on td "Robson" at bounding box center [197, 67] width 106 height 14
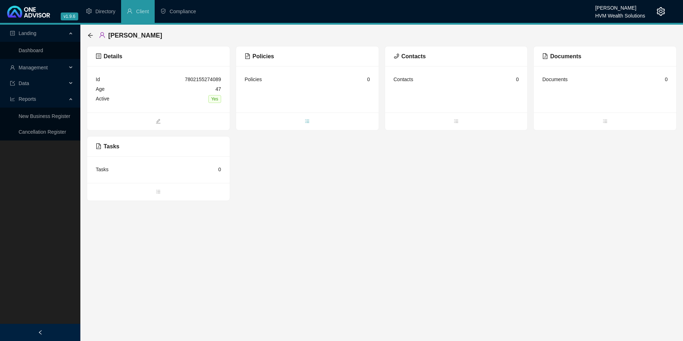
click at [306, 119] on icon "bars" at bounding box center [307, 121] width 5 height 5
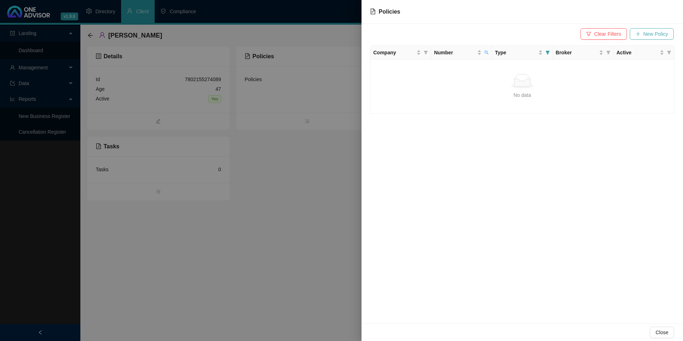
click at [666, 34] on span "New Policy" at bounding box center [655, 34] width 25 height 8
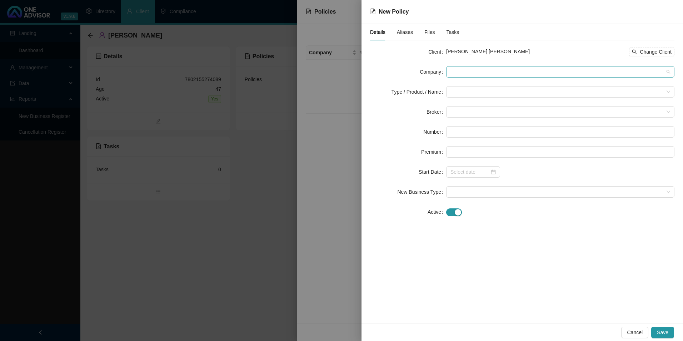
click at [669, 71] on span at bounding box center [560, 71] width 220 height 11
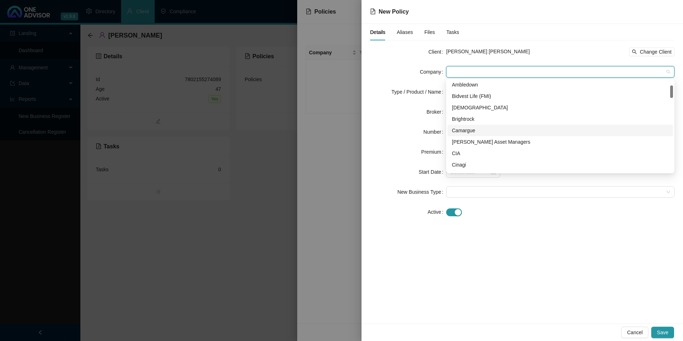
scroll to position [71, 0]
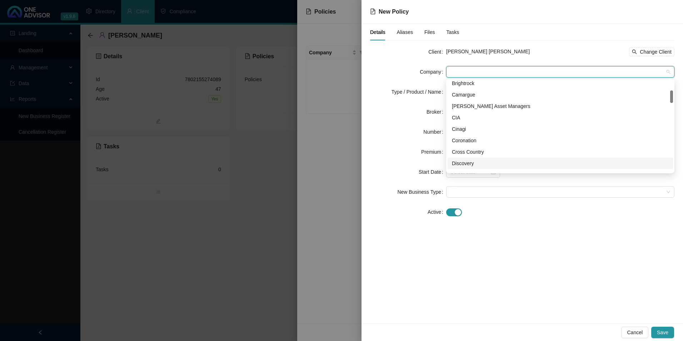
click at [470, 164] on div "Discovery" at bounding box center [560, 163] width 217 height 8
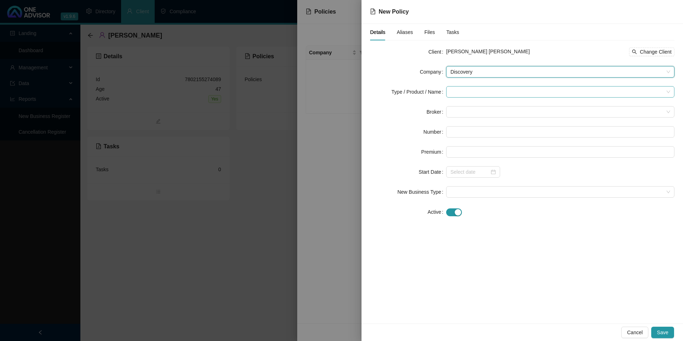
click at [480, 91] on input "search" at bounding box center [556, 91] width 213 height 11
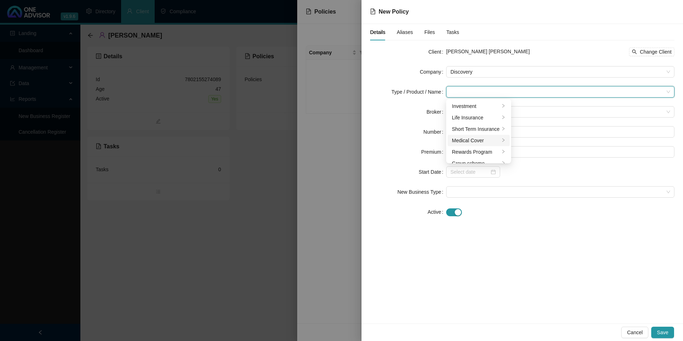
click at [479, 142] on div "Medical Cover" at bounding box center [476, 140] width 48 height 8
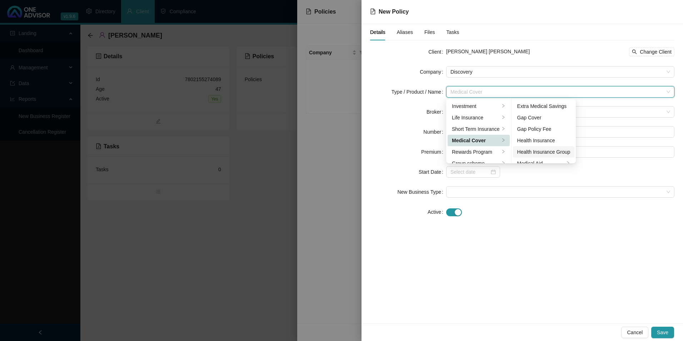
scroll to position [41, 0]
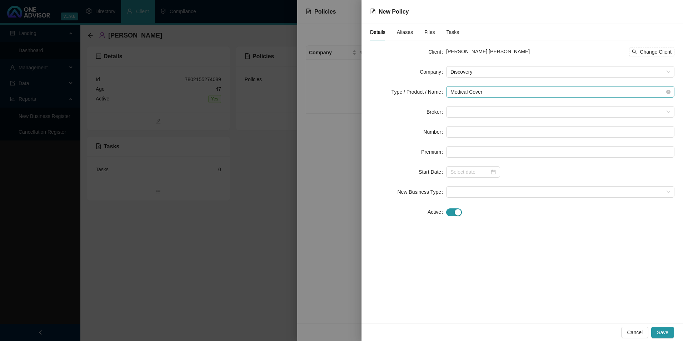
click at [502, 96] on span "Medical Cover" at bounding box center [560, 91] width 220 height 11
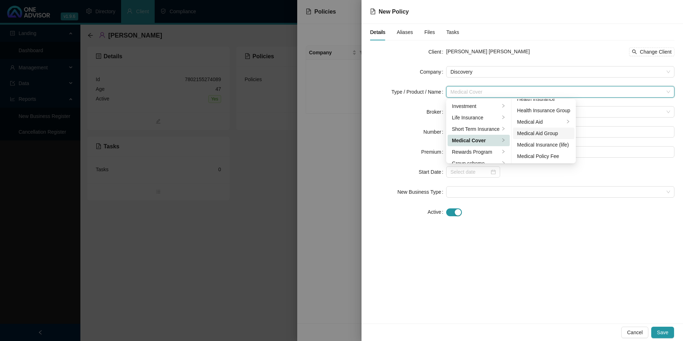
click at [547, 133] on div "Medical Aid Group" at bounding box center [543, 133] width 53 height 8
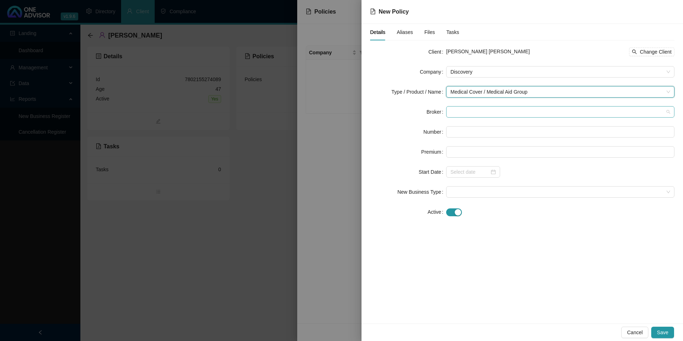
click at [474, 112] on span at bounding box center [560, 111] width 220 height 11
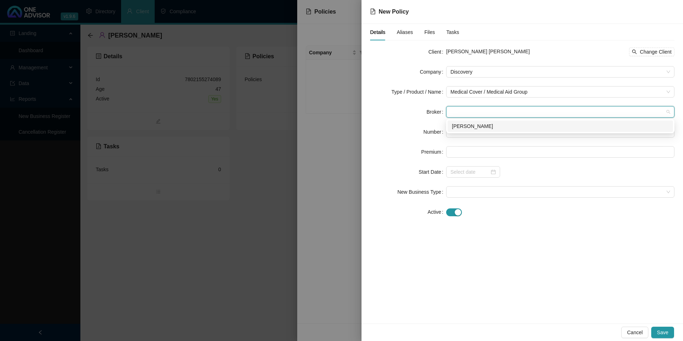
click at [471, 127] on div "[PERSON_NAME]" at bounding box center [560, 126] width 217 height 8
click at [466, 135] on input "text" at bounding box center [560, 131] width 228 height 11
click at [491, 130] on input "text" at bounding box center [560, 131] width 228 height 11
paste input "608353780"
click at [462, 131] on input "608353780" at bounding box center [560, 131] width 228 height 11
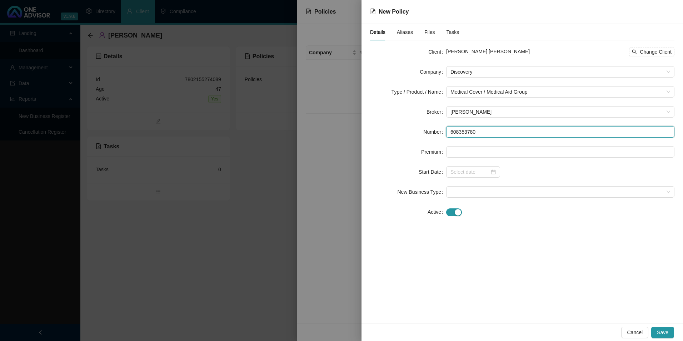
type input "608353780"
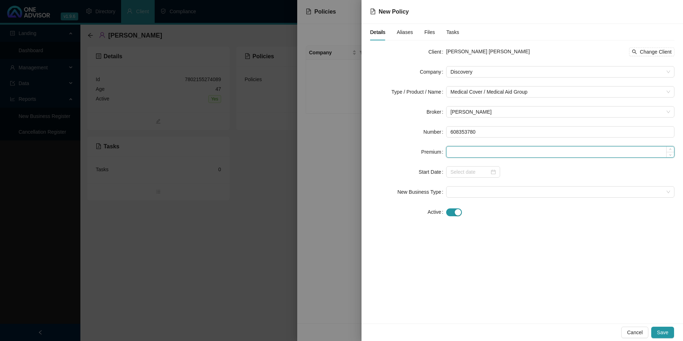
click at [477, 151] on input at bounding box center [559, 151] width 227 height 11
paste input "R9718"
type input "R9718"
click at [456, 193] on span at bounding box center [560, 191] width 220 height 11
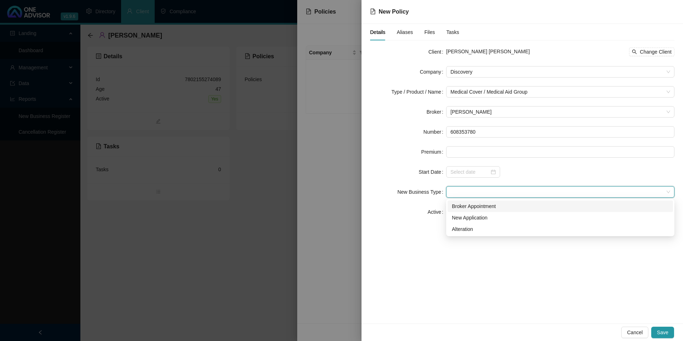
click at [403, 212] on div "Active" at bounding box center [408, 211] width 76 height 11
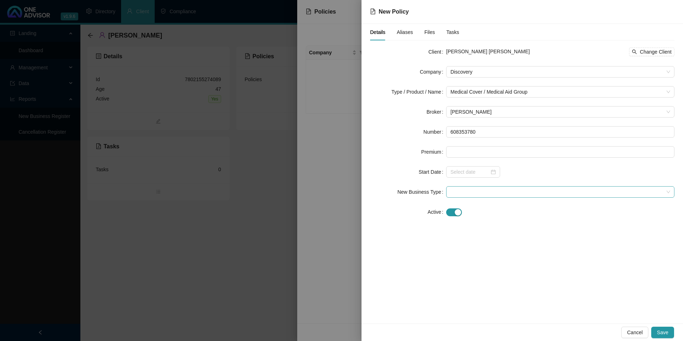
click at [519, 194] on span at bounding box center [560, 191] width 220 height 11
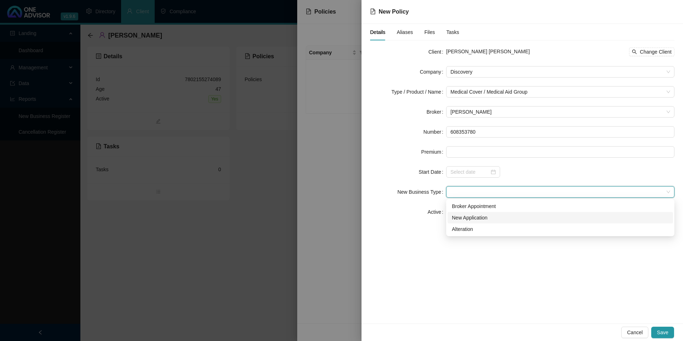
click at [492, 218] on div "New Application" at bounding box center [560, 218] width 217 height 8
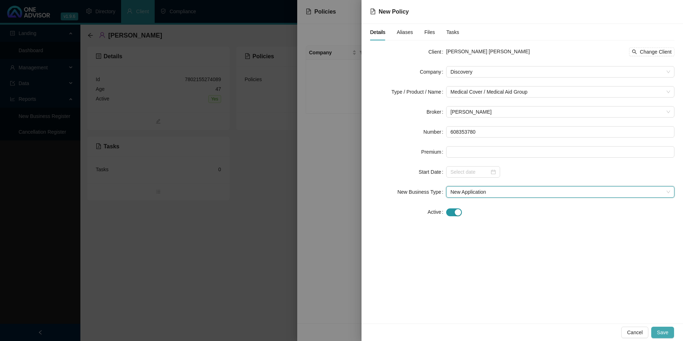
click at [669, 333] on button "Save" at bounding box center [662, 331] width 23 height 11
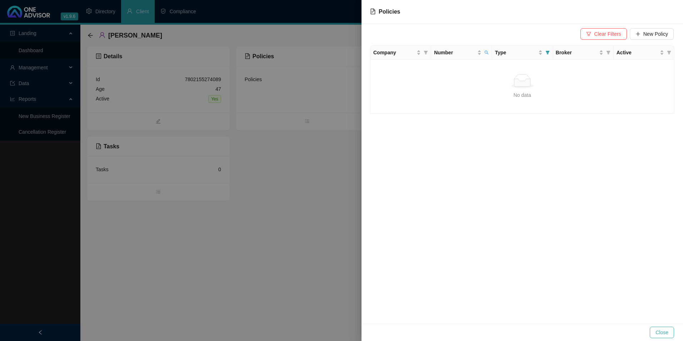
click at [665, 334] on span "Close" at bounding box center [661, 332] width 13 height 8
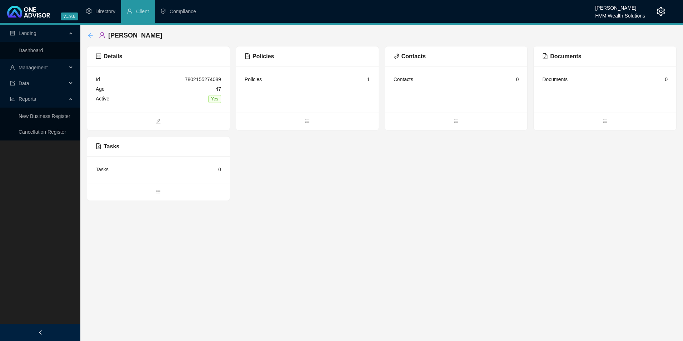
click at [89, 34] on icon "arrow-left" at bounding box center [90, 35] width 6 height 6
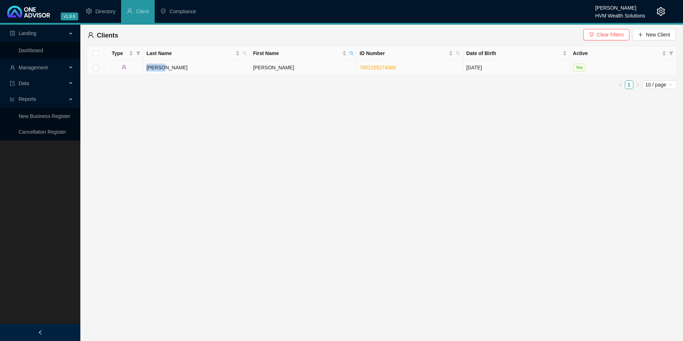
drag, startPoint x: 170, startPoint y: 69, endPoint x: 147, endPoint y: 68, distance: 22.5
click at [147, 68] on td "Robson" at bounding box center [197, 67] width 106 height 14
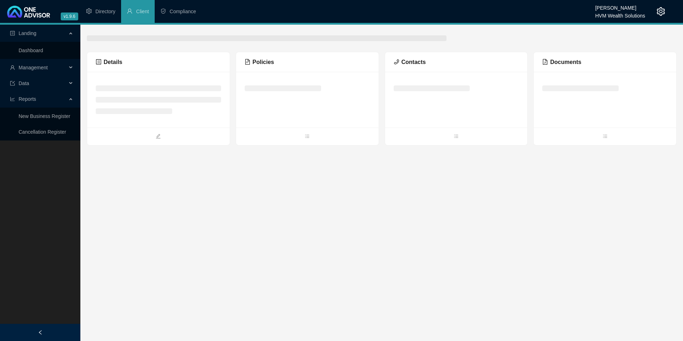
drag, startPoint x: 147, startPoint y: 68, endPoint x: 398, endPoint y: 165, distance: 268.7
click at [398, 165] on main "Landing Dashboard Management Data Reports New Business Register Cancellation Re…" at bounding box center [341, 183] width 683 height 316
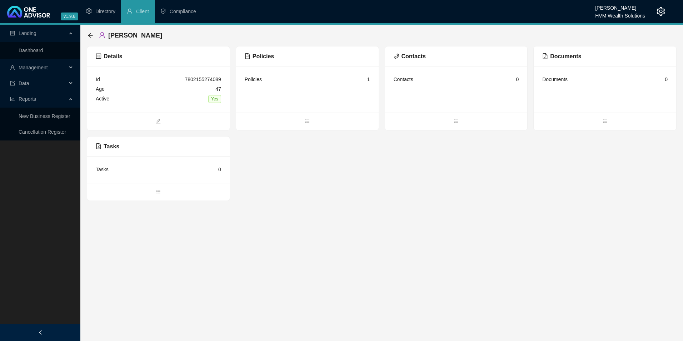
drag, startPoint x: 171, startPoint y: 34, endPoint x: 107, endPoint y: 36, distance: 63.6
click at [107, 36] on div "Robson, Evan Patrick" at bounding box center [126, 35] width 79 height 13
drag, startPoint x: 107, startPoint y: 36, endPoint x: 113, endPoint y: 37, distance: 5.4
copy span "Robson, Evan Patrick"
click at [43, 84] on span "Data" at bounding box center [38, 83] width 57 height 14
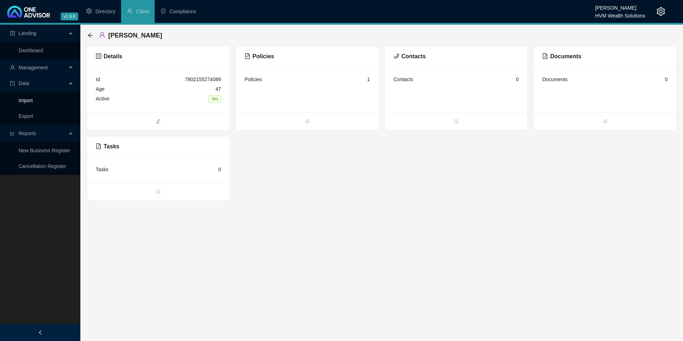
click at [33, 103] on link "Import" at bounding box center [26, 100] width 14 height 6
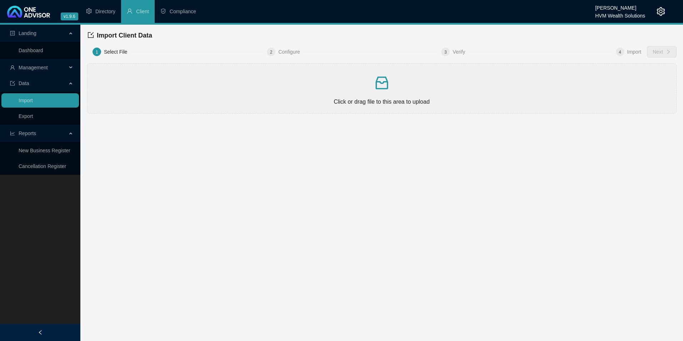
click at [35, 87] on span "Data" at bounding box center [38, 83] width 57 height 14
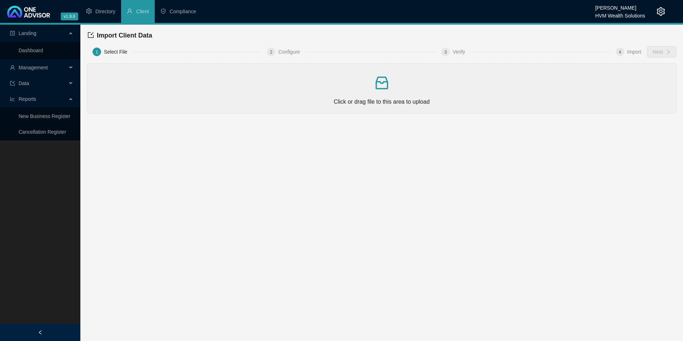
click at [35, 87] on span "Data" at bounding box center [38, 83] width 57 height 14
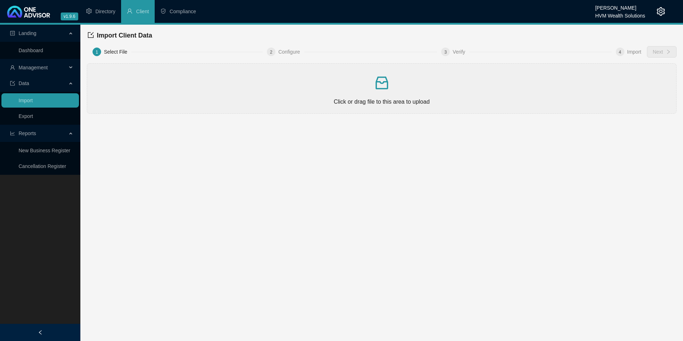
click at [61, 68] on span "Management" at bounding box center [38, 67] width 57 height 14
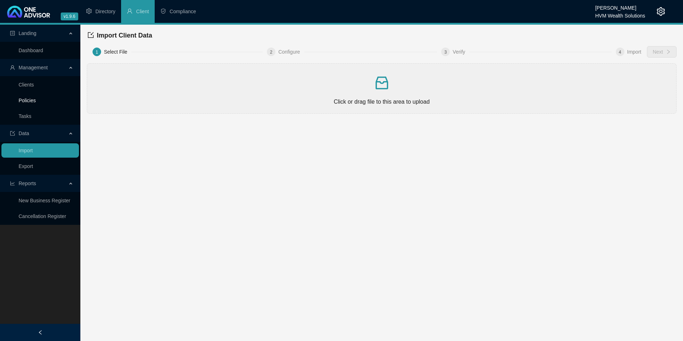
click at [32, 102] on link "Policies" at bounding box center [27, 100] width 17 height 6
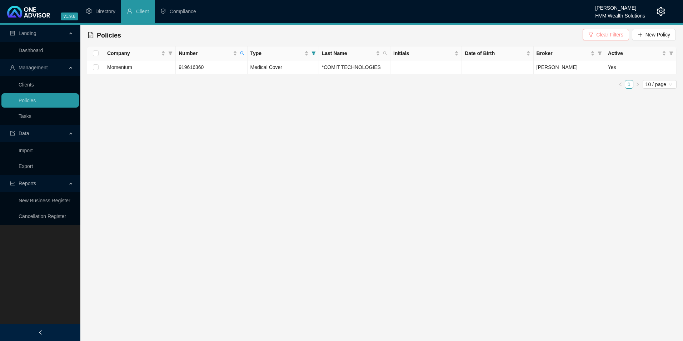
click at [589, 38] on button "Clear Filters" at bounding box center [605, 34] width 46 height 11
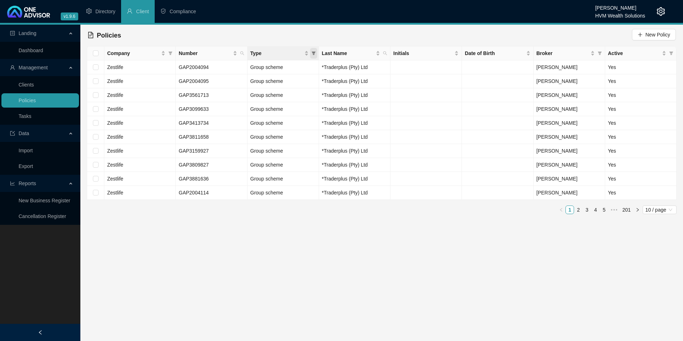
click at [313, 52] on icon "filter" at bounding box center [313, 53] width 4 height 4
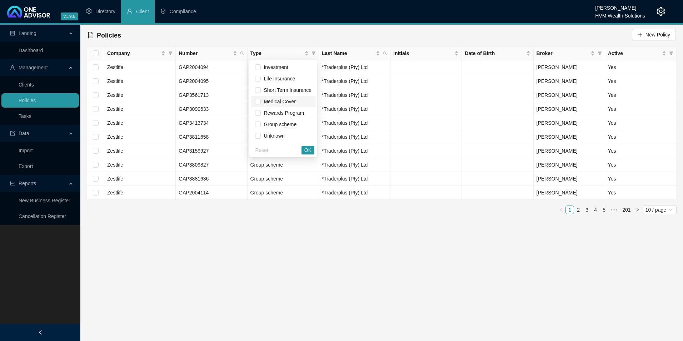
click at [288, 105] on span "Medical Cover" at bounding box center [283, 101] width 56 height 8
checkbox input "true"
click at [306, 149] on span "OK" at bounding box center [307, 150] width 7 height 8
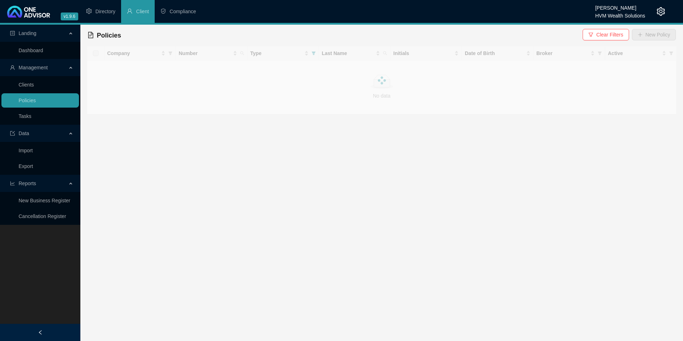
click at [380, 52] on span at bounding box center [381, 49] width 7 height 7
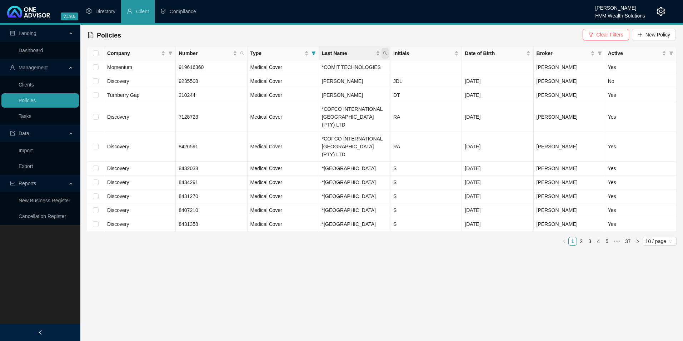
click at [384, 52] on icon "search" at bounding box center [385, 53] width 4 height 4
paste input "Robson, Evan Patrick"
drag, startPoint x: 340, startPoint y: 69, endPoint x: 409, endPoint y: 70, distance: 69.6
click at [406, 69] on body "v1.9.6 Darryn Purtell HVM Wealth Solutions Directory Client Compliance Landing …" at bounding box center [341, 170] width 683 height 341
type input "Robson"
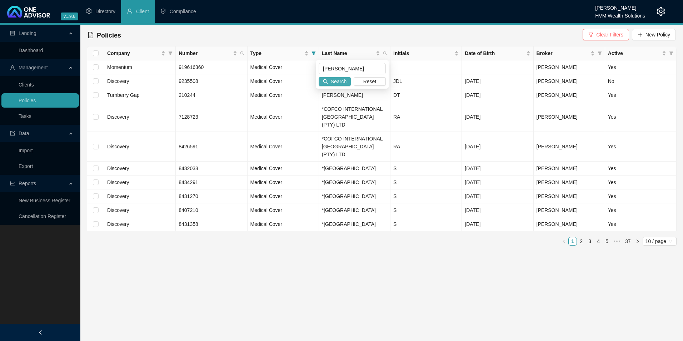
click at [344, 82] on span "Search" at bounding box center [339, 81] width 16 height 8
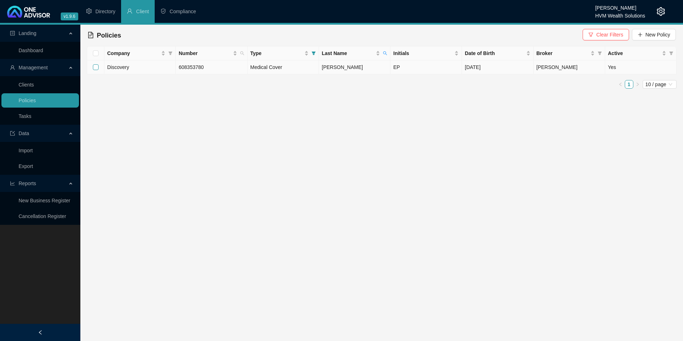
click at [94, 65] on input "checkbox" at bounding box center [96, 67] width 6 height 6
checkbox input "true"
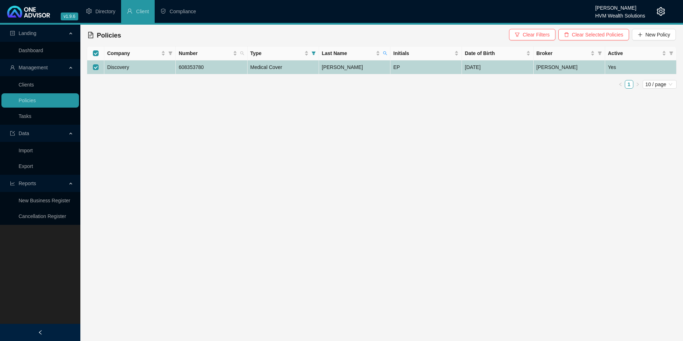
click at [134, 70] on td "Discovery" at bounding box center [139, 67] width 71 height 14
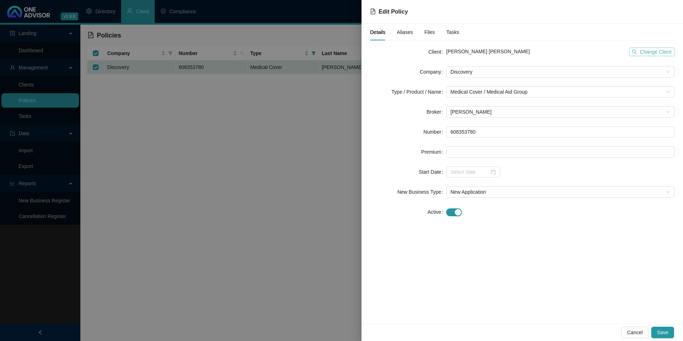
click at [647, 52] on span "Change Client" at bounding box center [656, 52] width 32 height 8
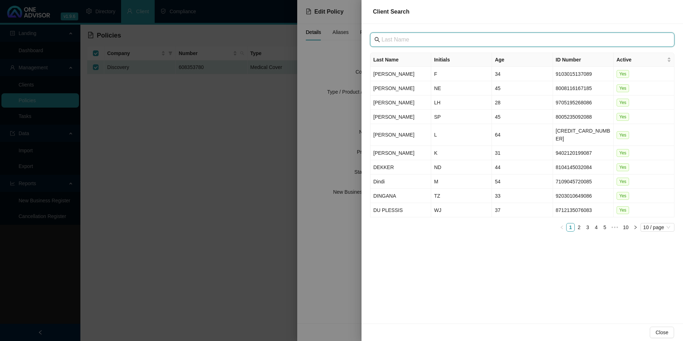
paste input "Renal Care Solutions (PTY) LTD"
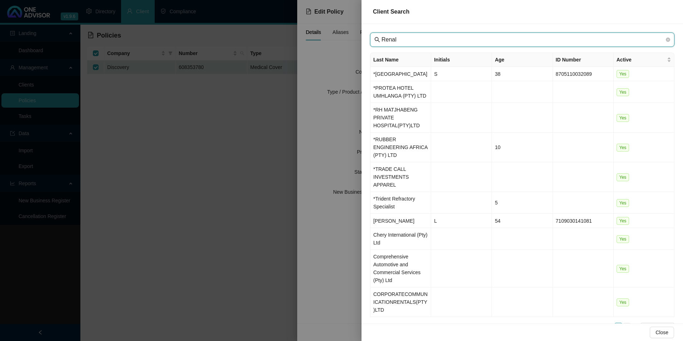
type input "Renal"
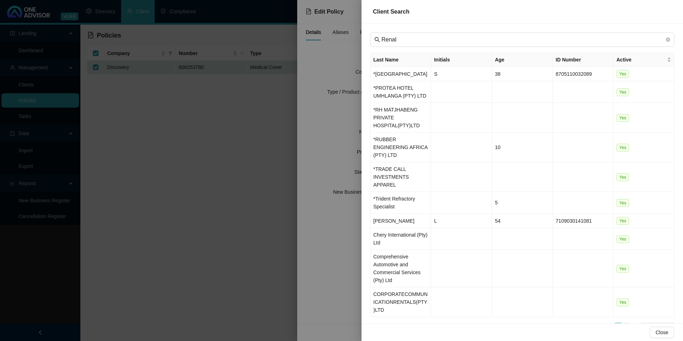
click at [623, 323] on link "2" at bounding box center [627, 327] width 8 height 8
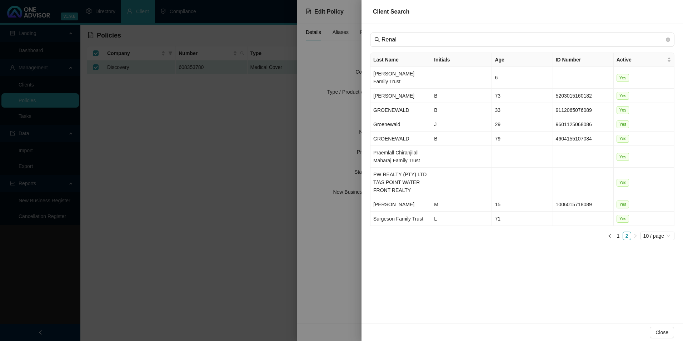
click at [332, 220] on div at bounding box center [341, 170] width 683 height 341
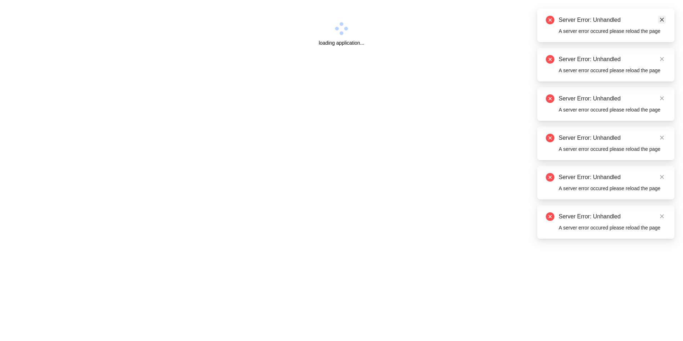
click at [663, 19] on icon "close" at bounding box center [661, 19] width 5 height 5
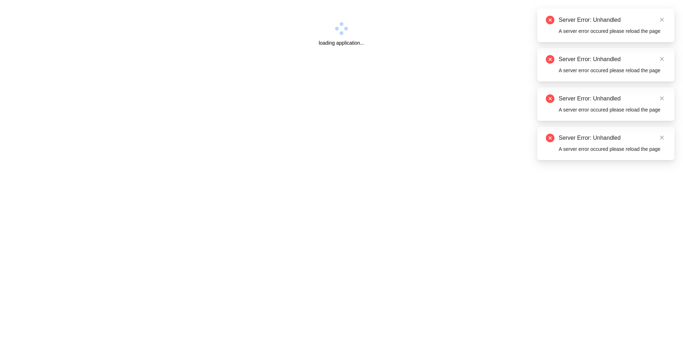
click at [663, 19] on icon "close" at bounding box center [661, 19] width 5 height 5
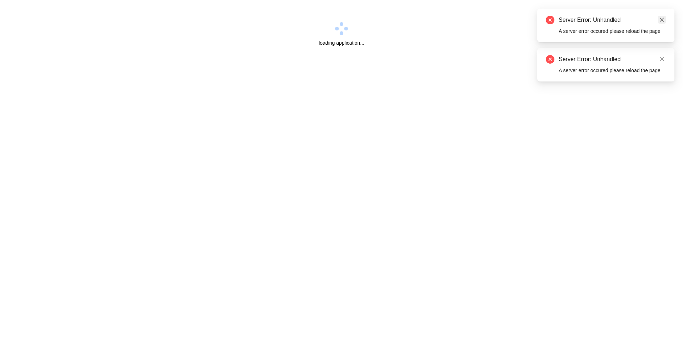
click at [662, 22] on icon "close" at bounding box center [661, 19] width 5 height 5
click at [662, 21] on icon "close" at bounding box center [661, 19] width 5 height 5
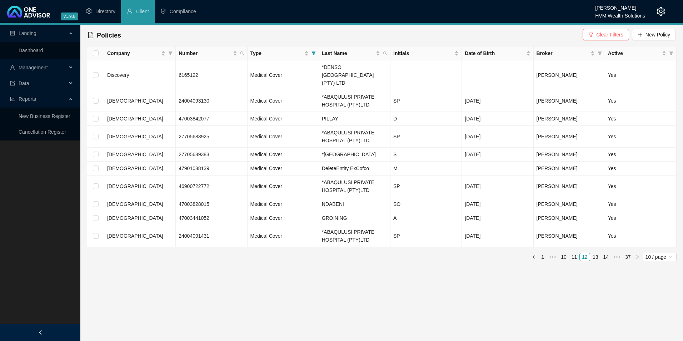
click at [662, 10] on icon "setting" at bounding box center [660, 11] width 9 height 9
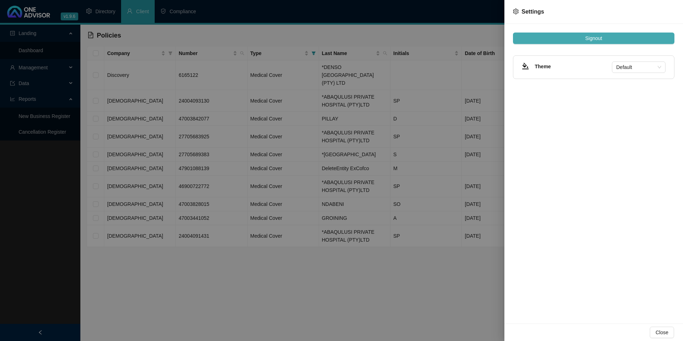
click at [586, 40] on span "Signout" at bounding box center [593, 38] width 17 height 8
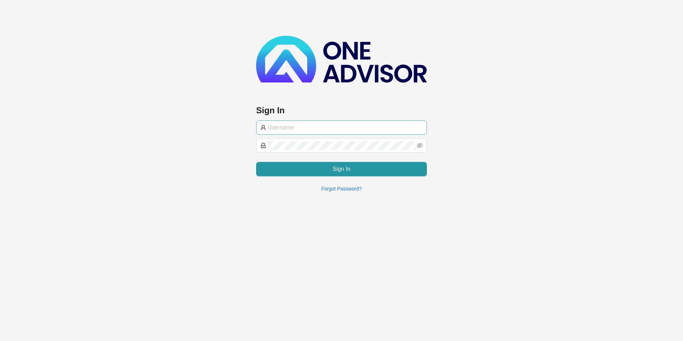
click at [293, 124] on input "text" at bounding box center [344, 127] width 155 height 9
type input "[EMAIL_ADDRESS][DOMAIN_NAME]"
click at [421, 143] on icon "eye-invisible" at bounding box center [420, 145] width 6 height 5
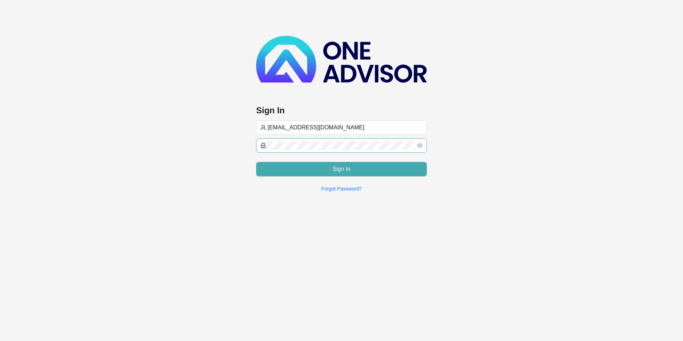
click at [331, 169] on button "Sign In" at bounding box center [341, 169] width 171 height 14
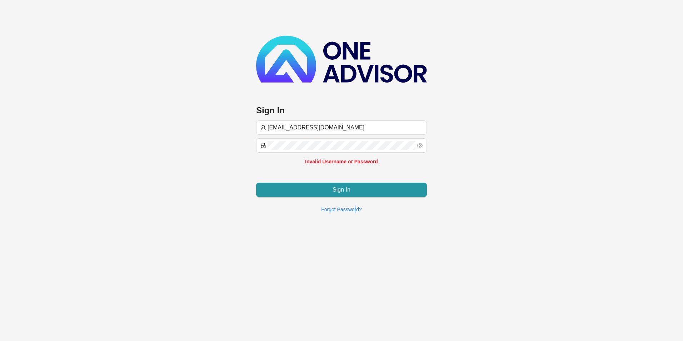
click at [355, 197] on div "[EMAIL_ADDRESS][DOMAIN_NAME] Invalid Username or Password Sign In Forgot Passwo…" at bounding box center [341, 166] width 171 height 93
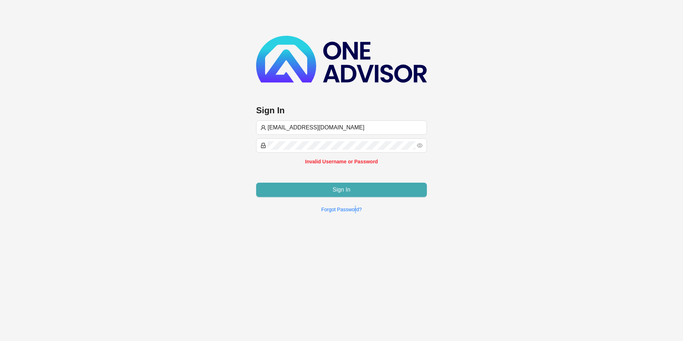
drag, startPoint x: 355, startPoint y: 197, endPoint x: 350, endPoint y: 184, distance: 14.8
click at [350, 184] on button "Sign In" at bounding box center [341, 189] width 171 height 14
